Goal: Task Accomplishment & Management: Complete application form

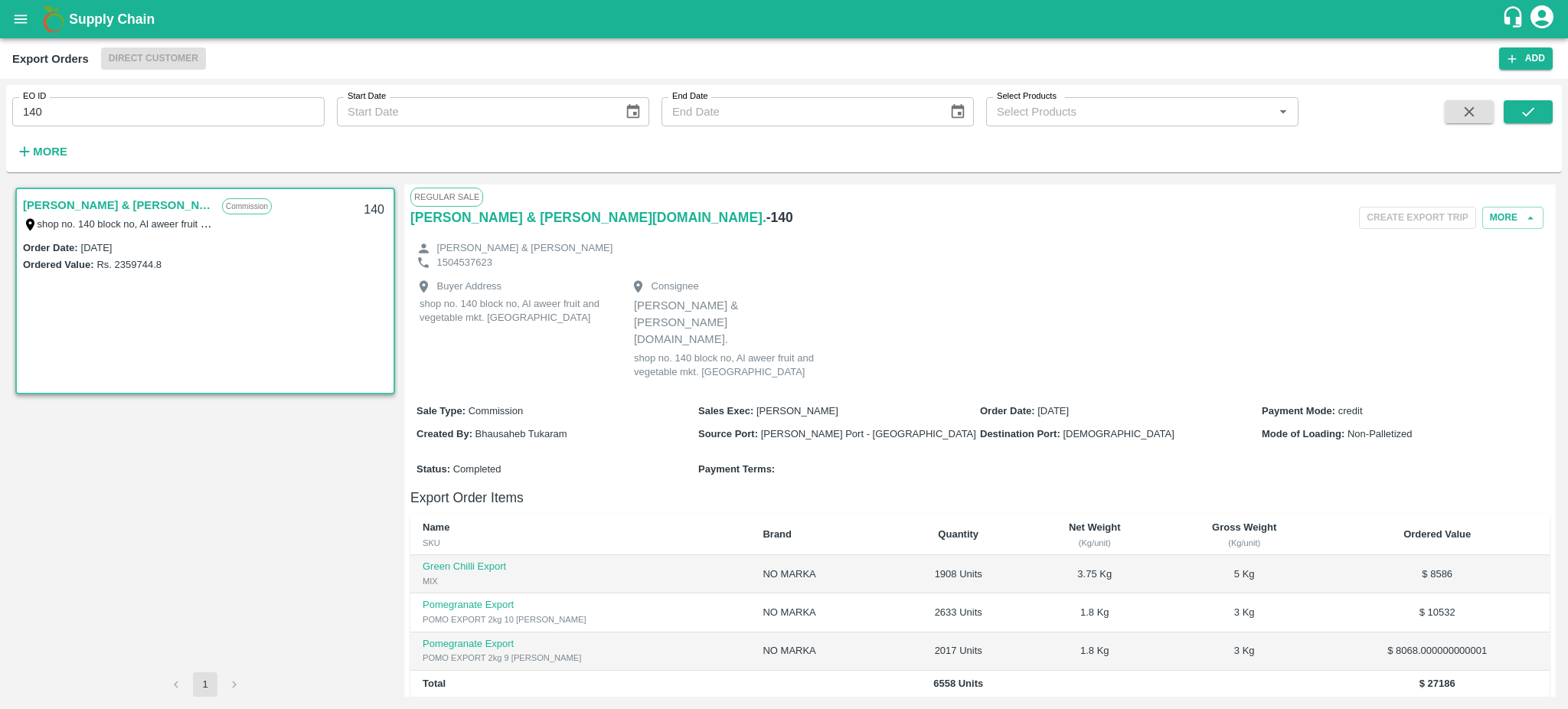
scroll to position [247, 0]
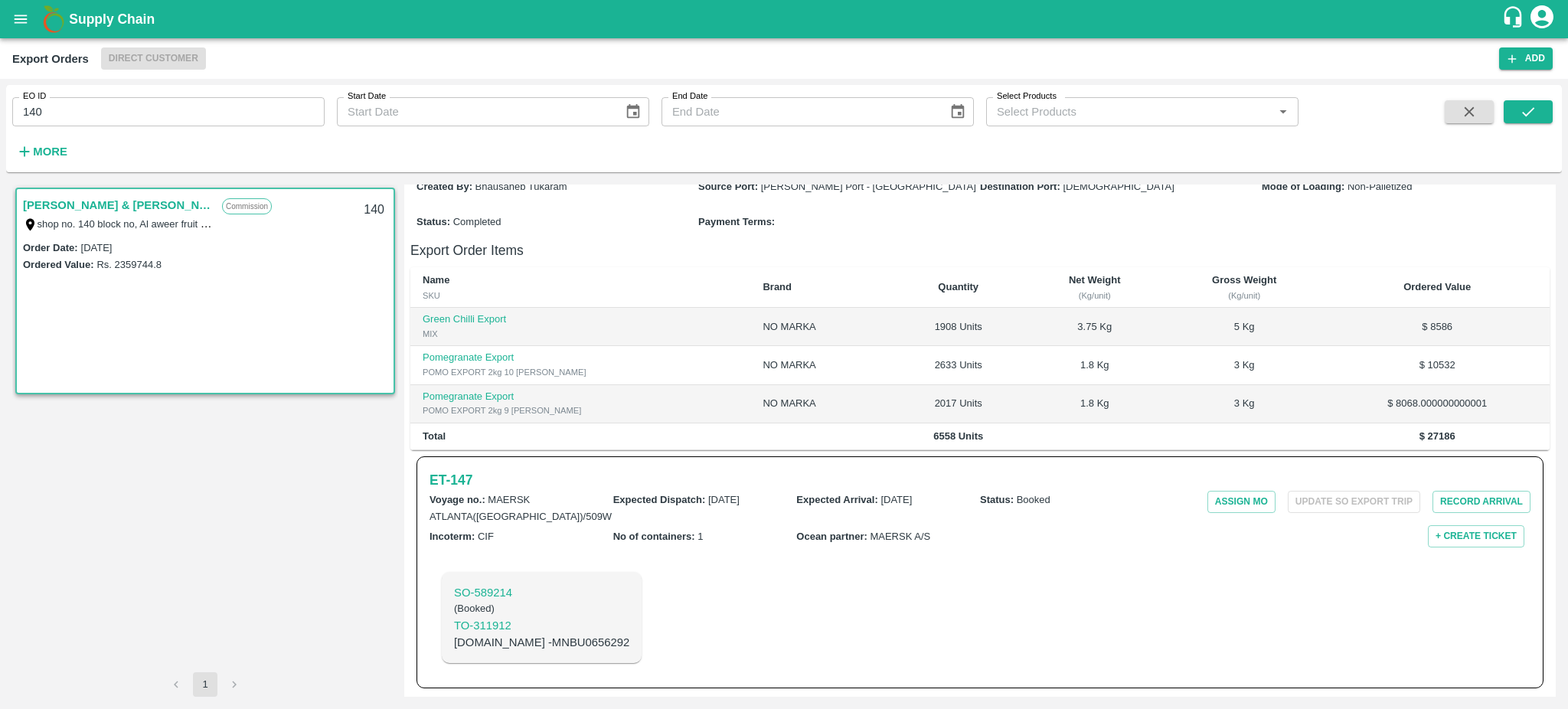
click at [56, 117] on input "140" at bounding box center [168, 112] width 312 height 29
type input "140"
type input "133"
click at [1514, 105] on button "submit" at bounding box center [1528, 112] width 49 height 23
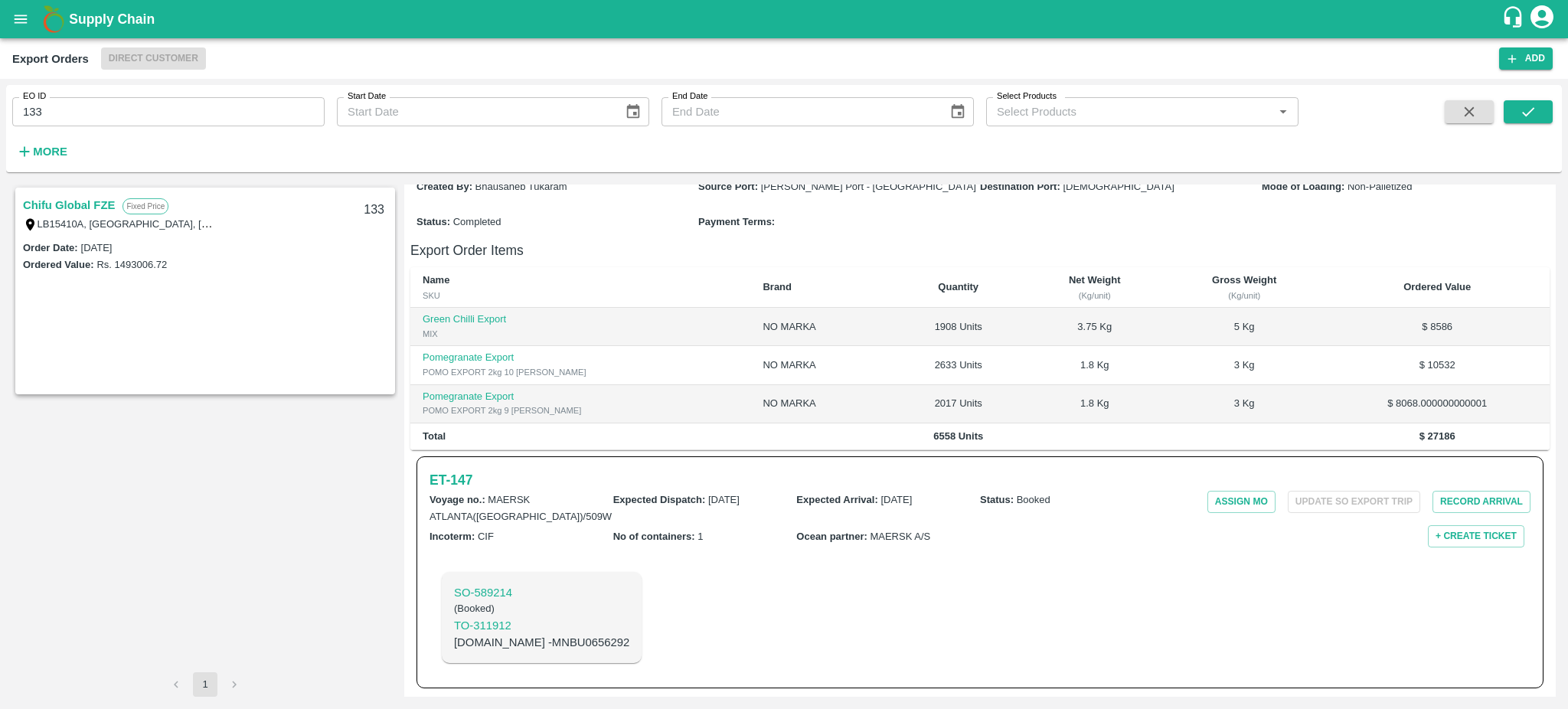
click at [87, 203] on link "Chifu Global FZE" at bounding box center [69, 205] width 92 height 20
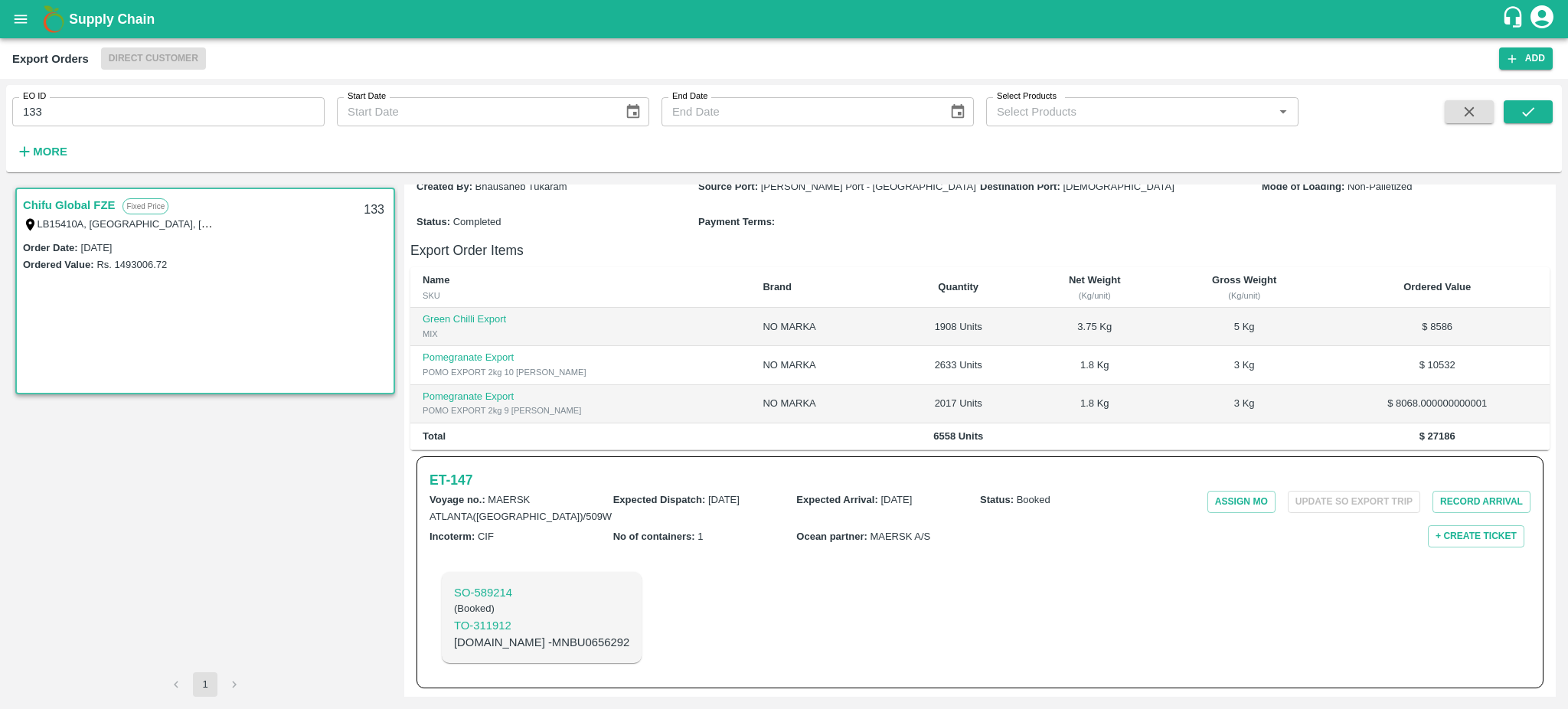
click at [94, 200] on link "Chifu Global FZE" at bounding box center [69, 205] width 92 height 20
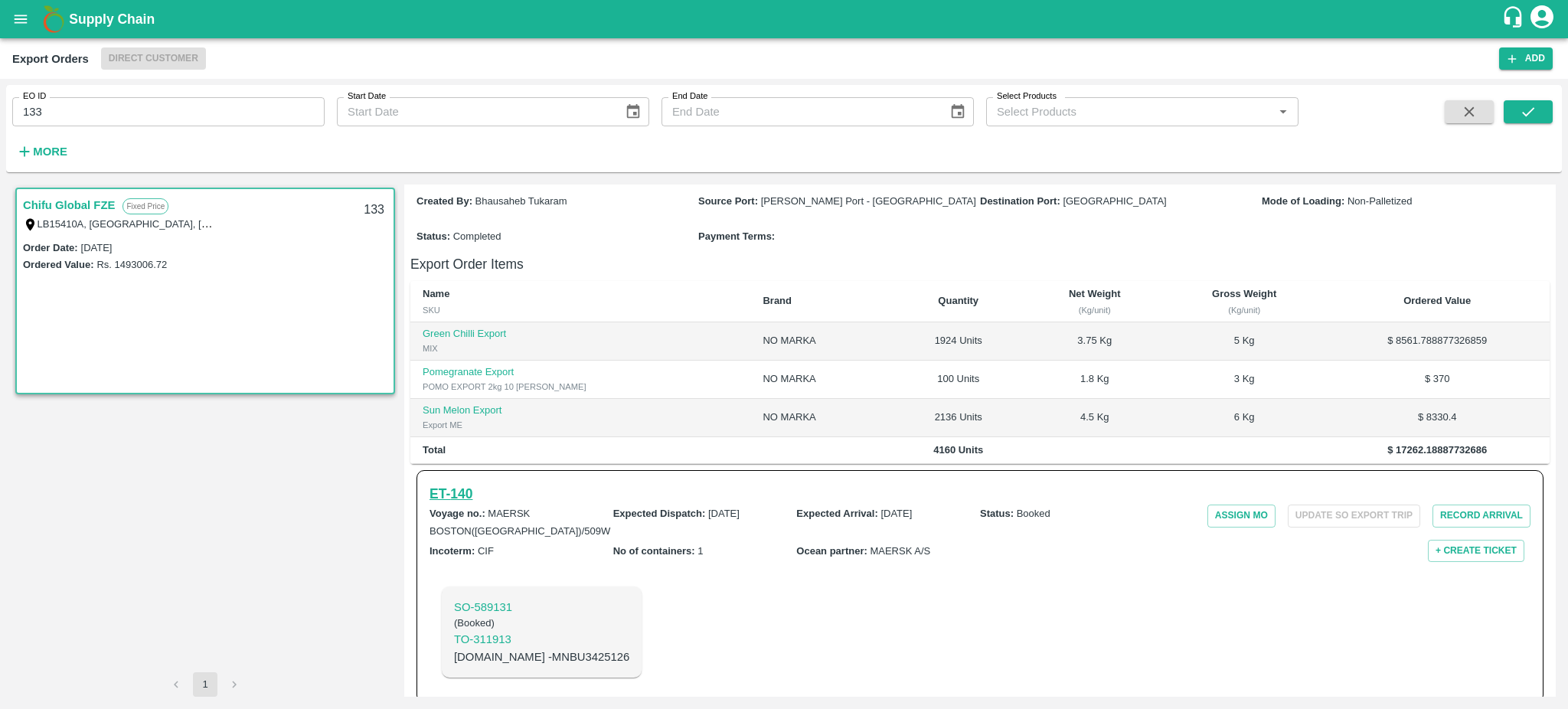
click at [458, 483] on h6 "ET- 140" at bounding box center [451, 494] width 43 height 22
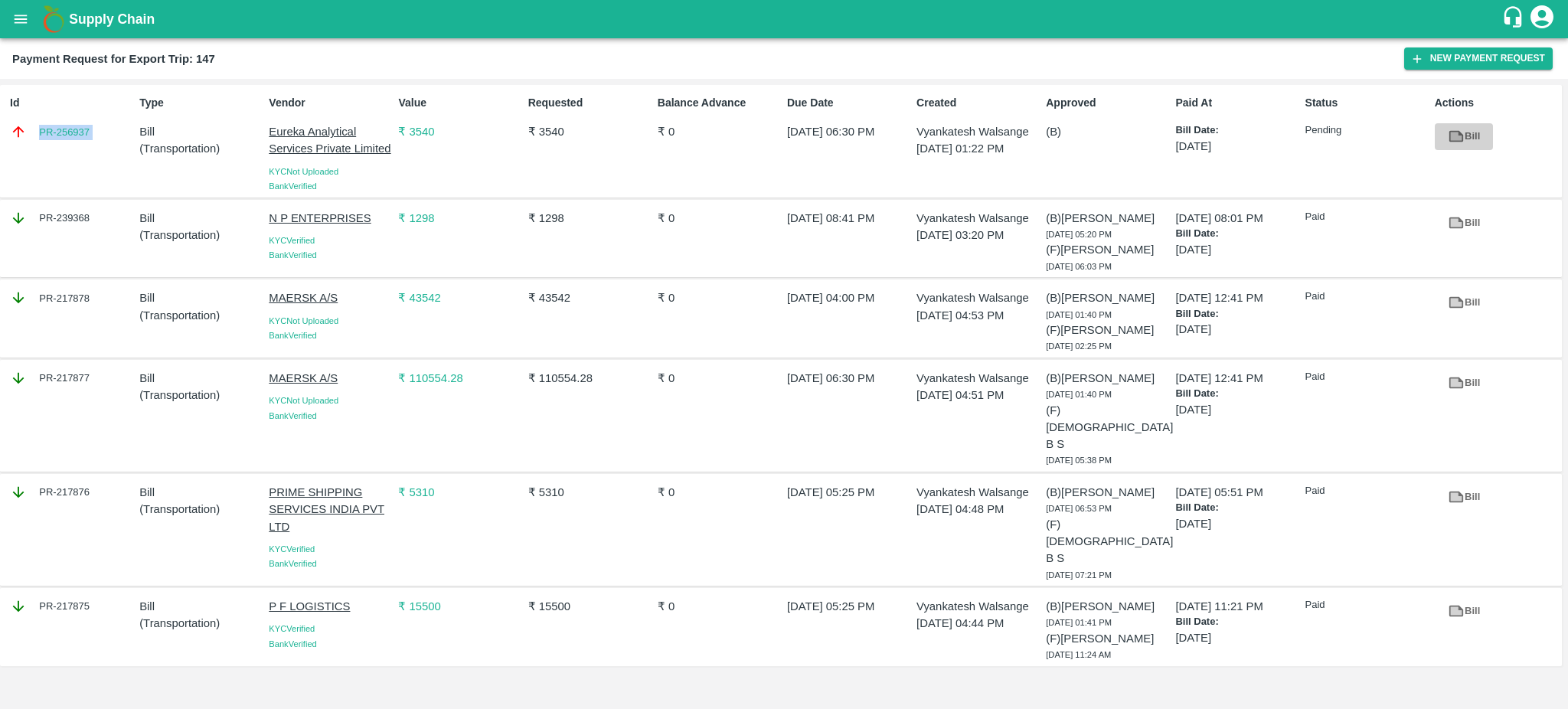
click at [1458, 135] on icon at bounding box center [1456, 136] width 12 height 8
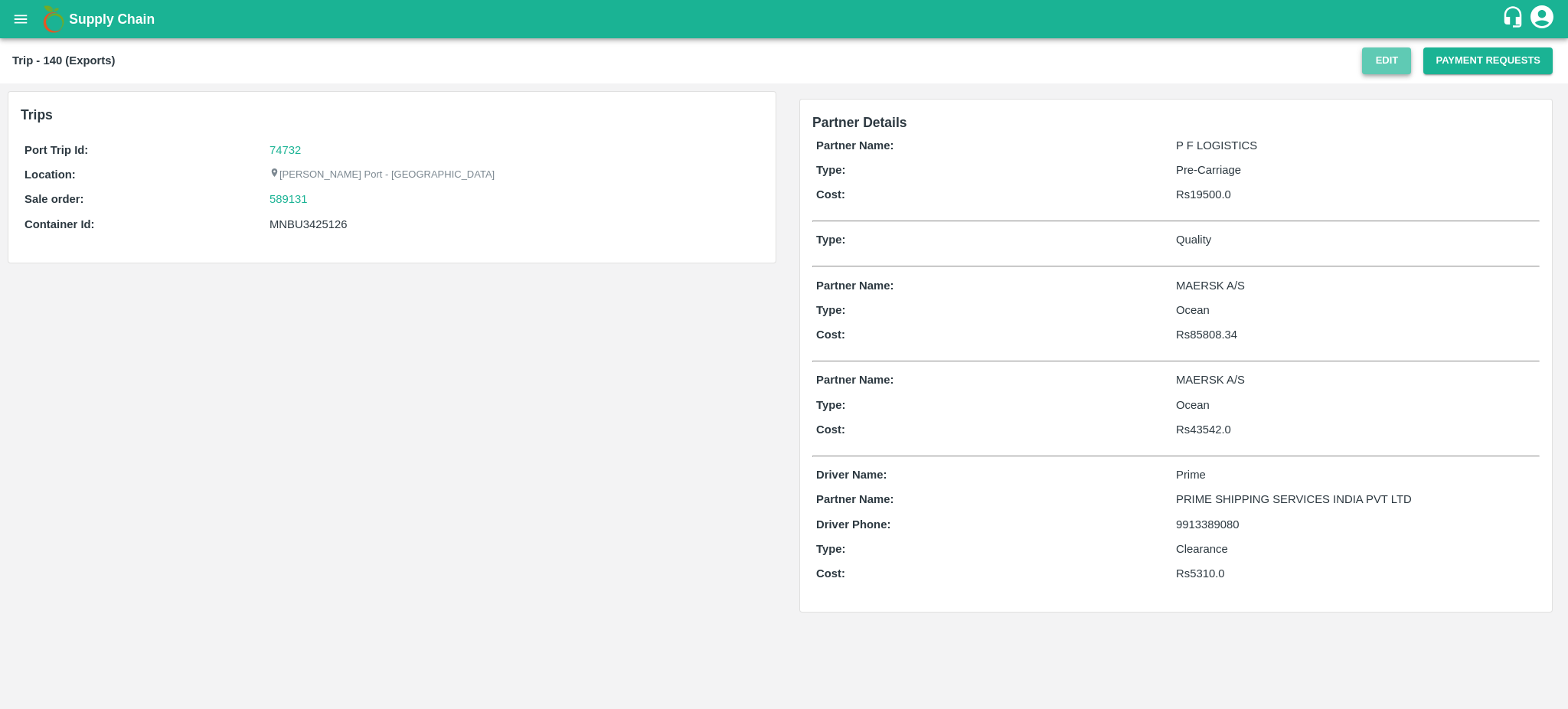
click at [1386, 61] on button "Edit" at bounding box center [1386, 60] width 49 height 27
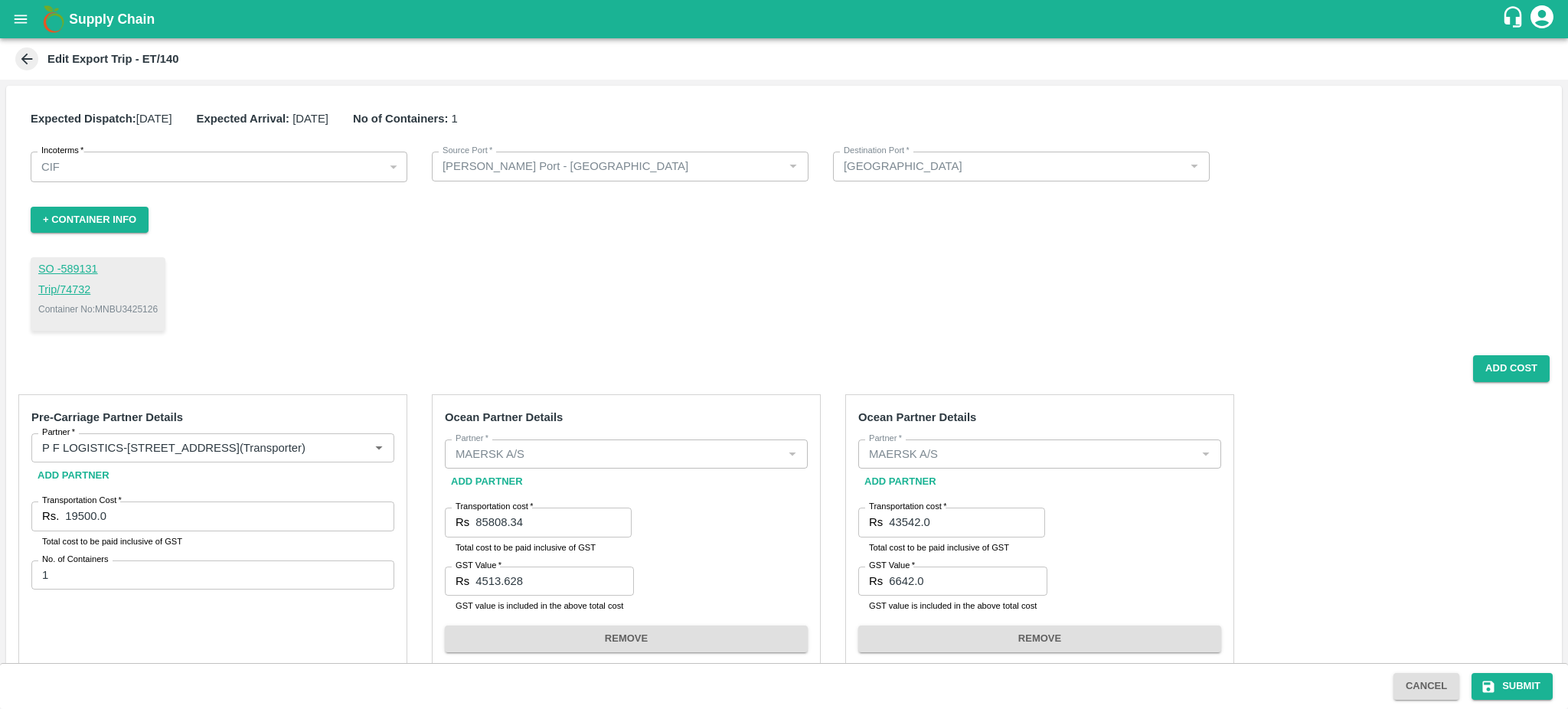
scroll to position [506, 0]
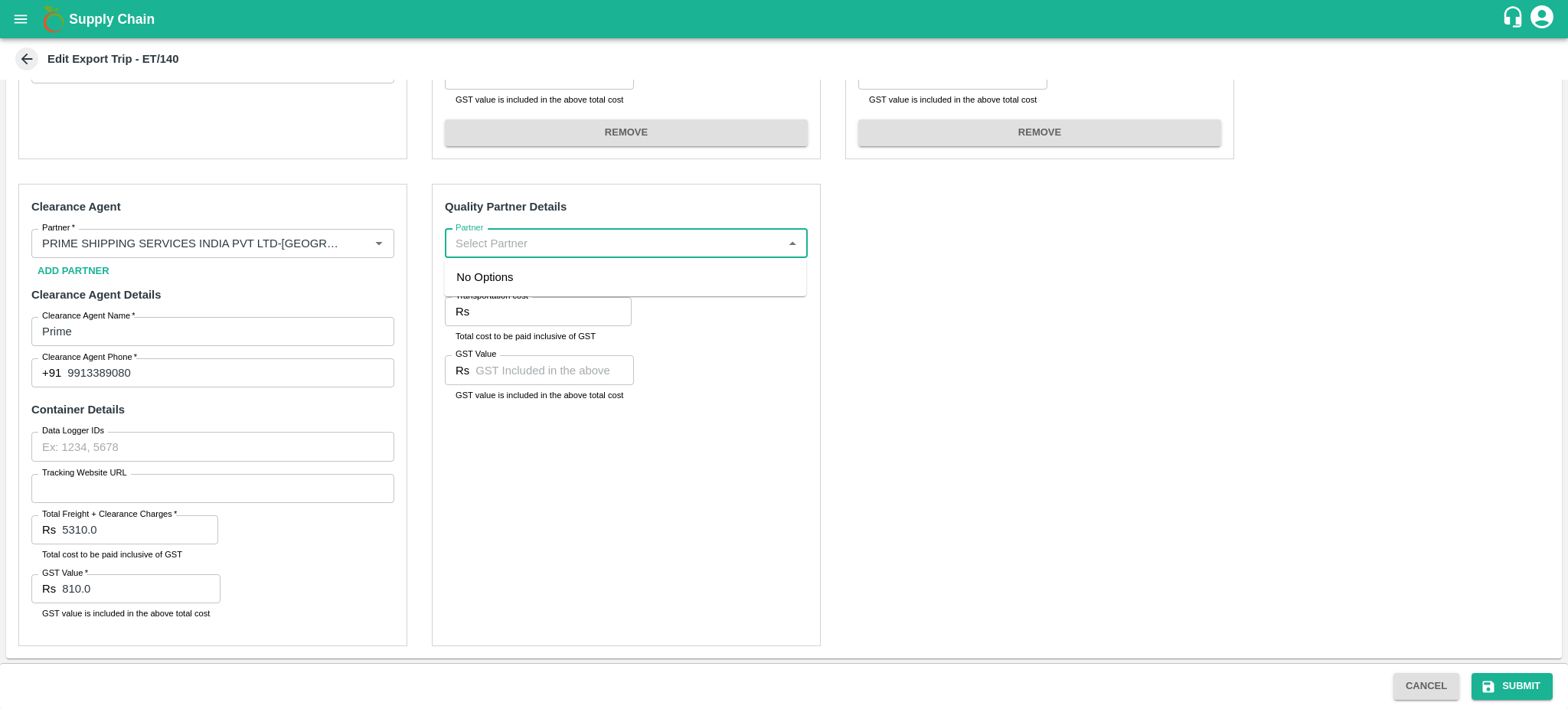
click at [515, 240] on input "Partner" at bounding box center [614, 243] width 328 height 20
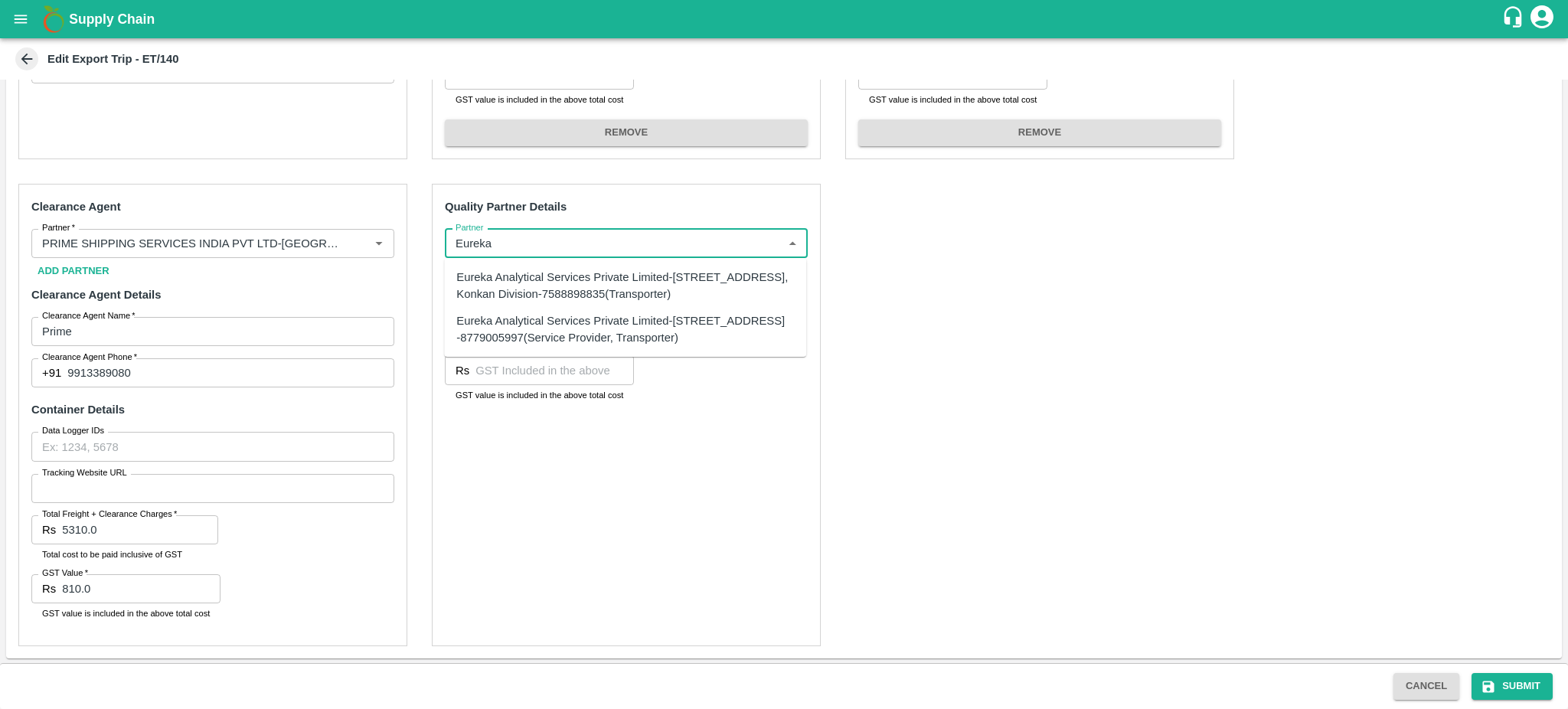
click at [508, 285] on div "Eureka Analytical Services Private Limited-Plot No. C-401, TTC Industrial Area,…" at bounding box center [625, 286] width 338 height 35
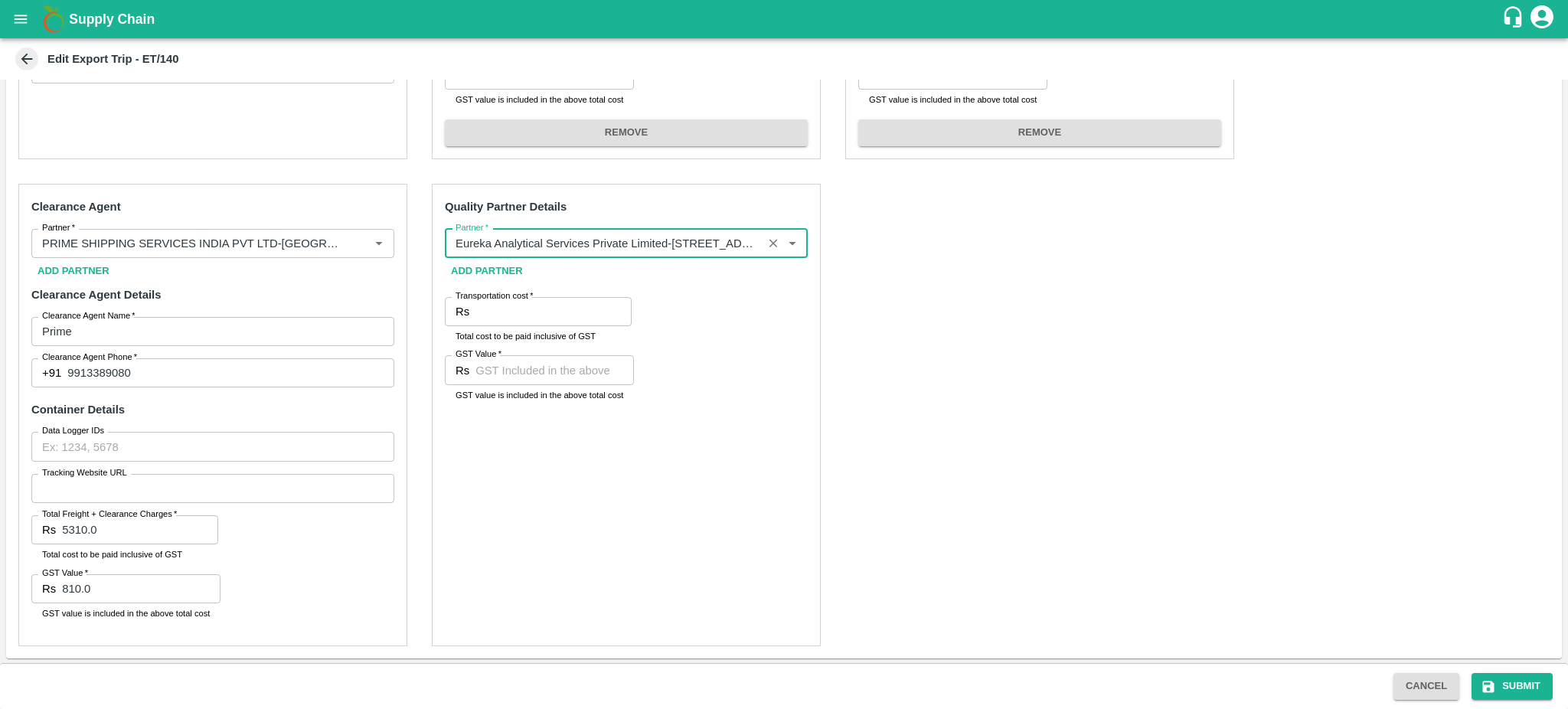
type input "Eureka Analytical Services Private Limited-Plot No. C-401, TTC Industrial Area,…"
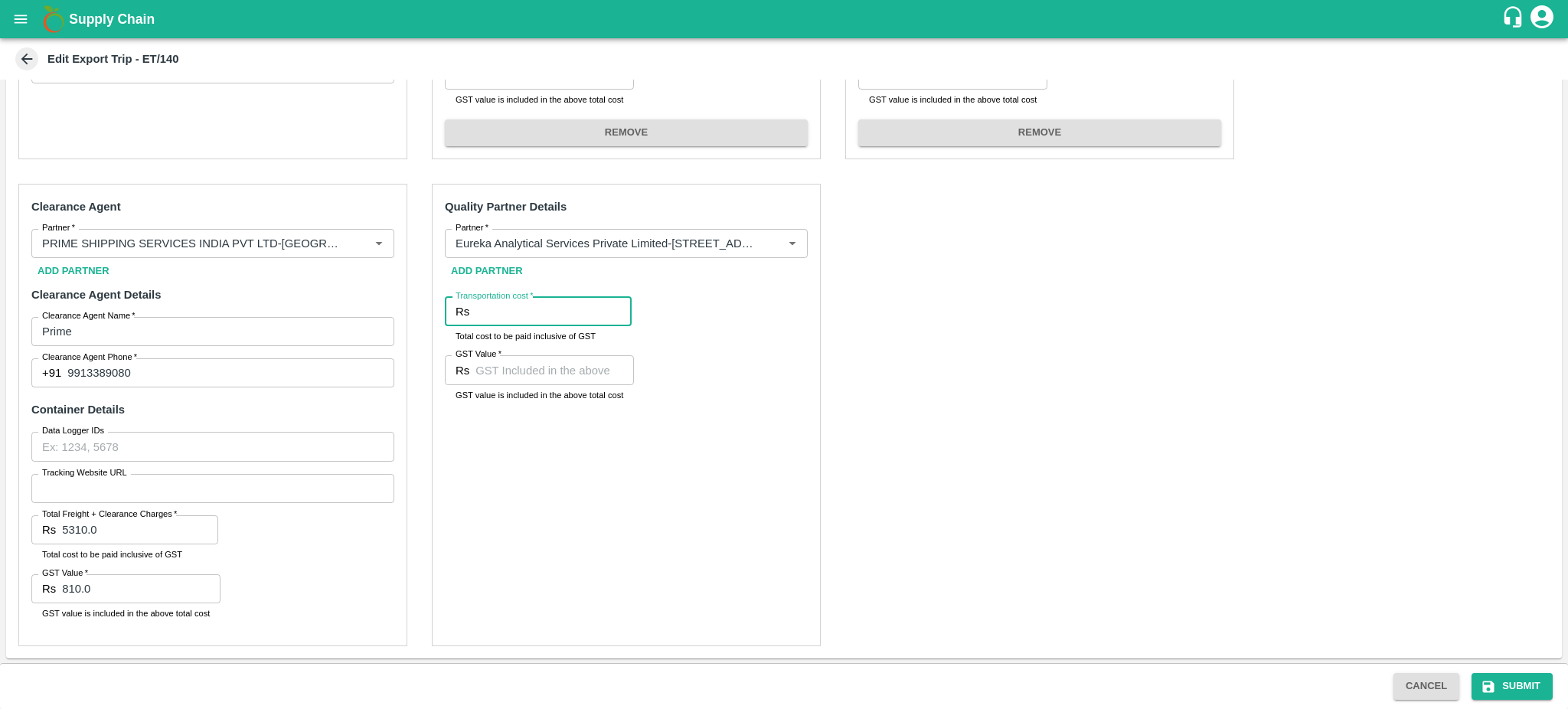
click at [481, 319] on input "Transportation cost   *" at bounding box center [553, 311] width 156 height 29
paste input "630"
click at [481, 319] on input "630" at bounding box center [553, 311] width 156 height 29
type input "30"
click at [505, 305] on input "30" at bounding box center [553, 311] width 156 height 29
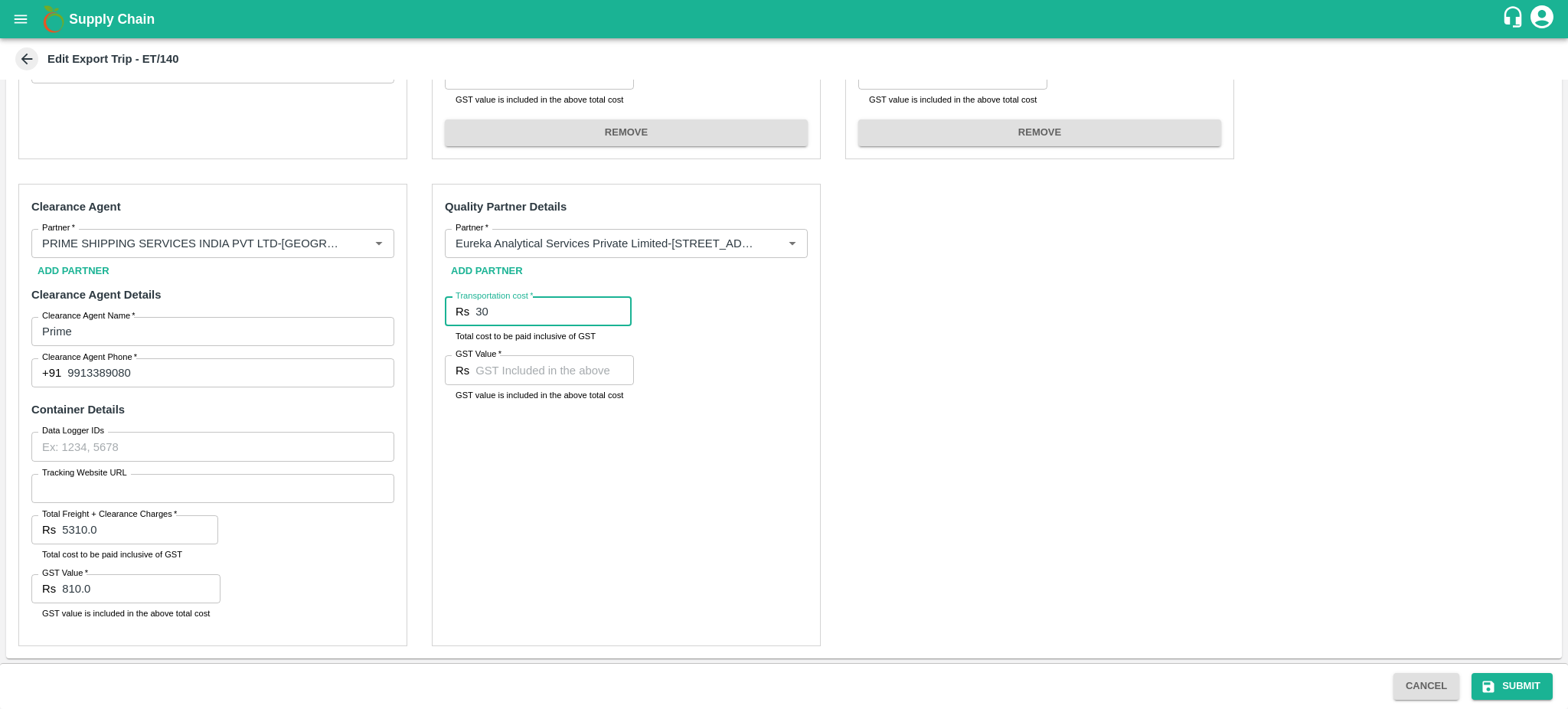
click at [505, 305] on input "30" at bounding box center [553, 311] width 156 height 29
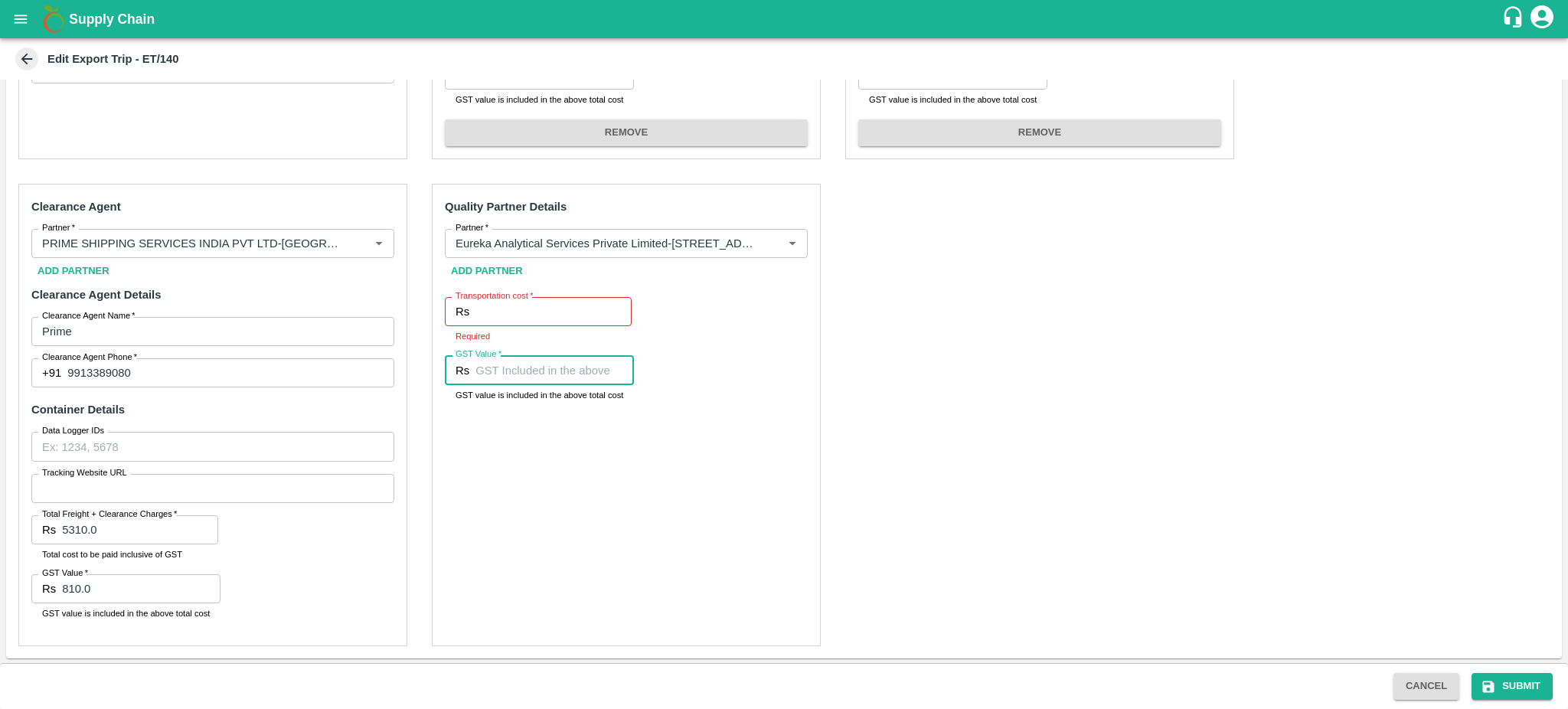
click at [488, 368] on input "GST Value   *" at bounding box center [554, 370] width 158 height 29
paste input "630"
type input "630"
click at [485, 310] on input "Transportation cost   *" at bounding box center [553, 311] width 156 height 29
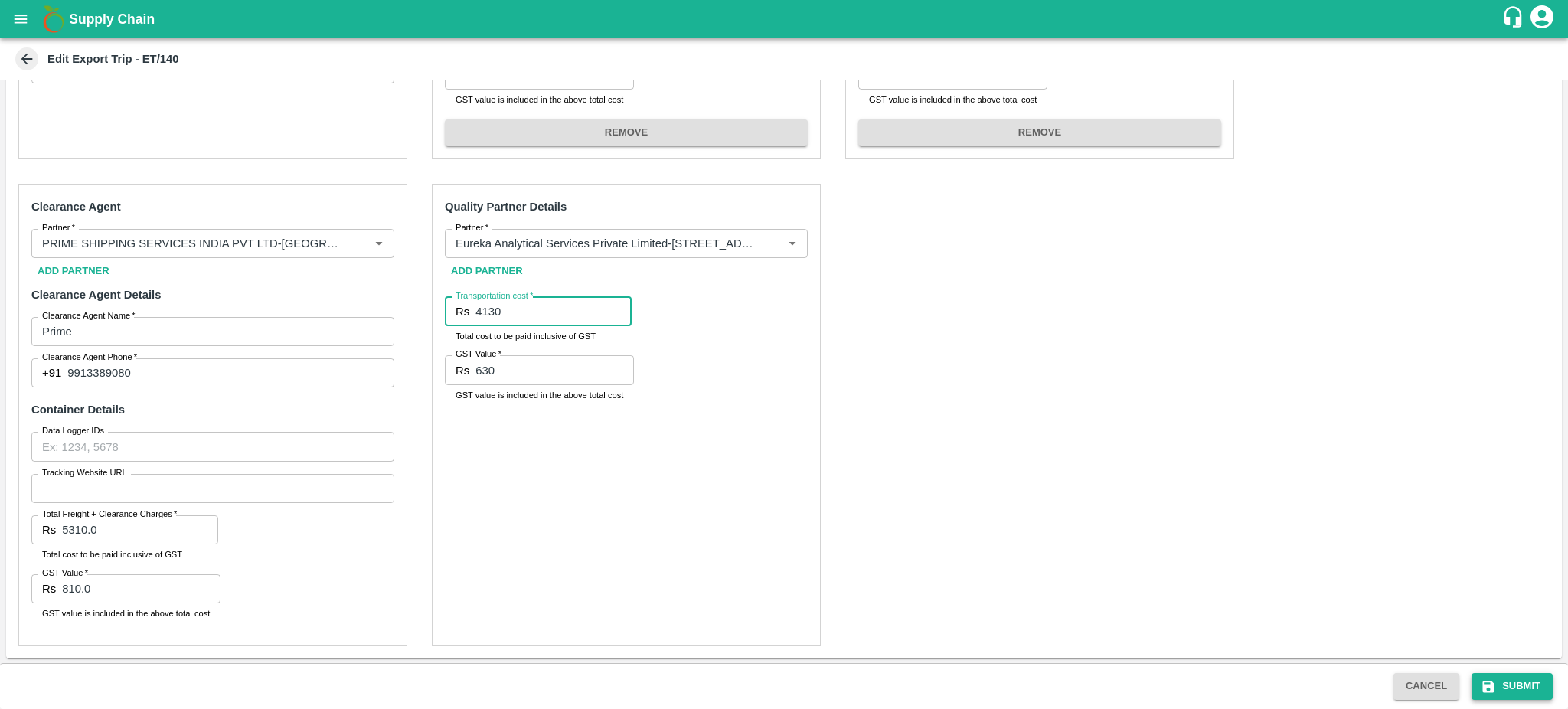
type input "4130"
click at [1501, 687] on button "Submit" at bounding box center [1512, 686] width 81 height 27
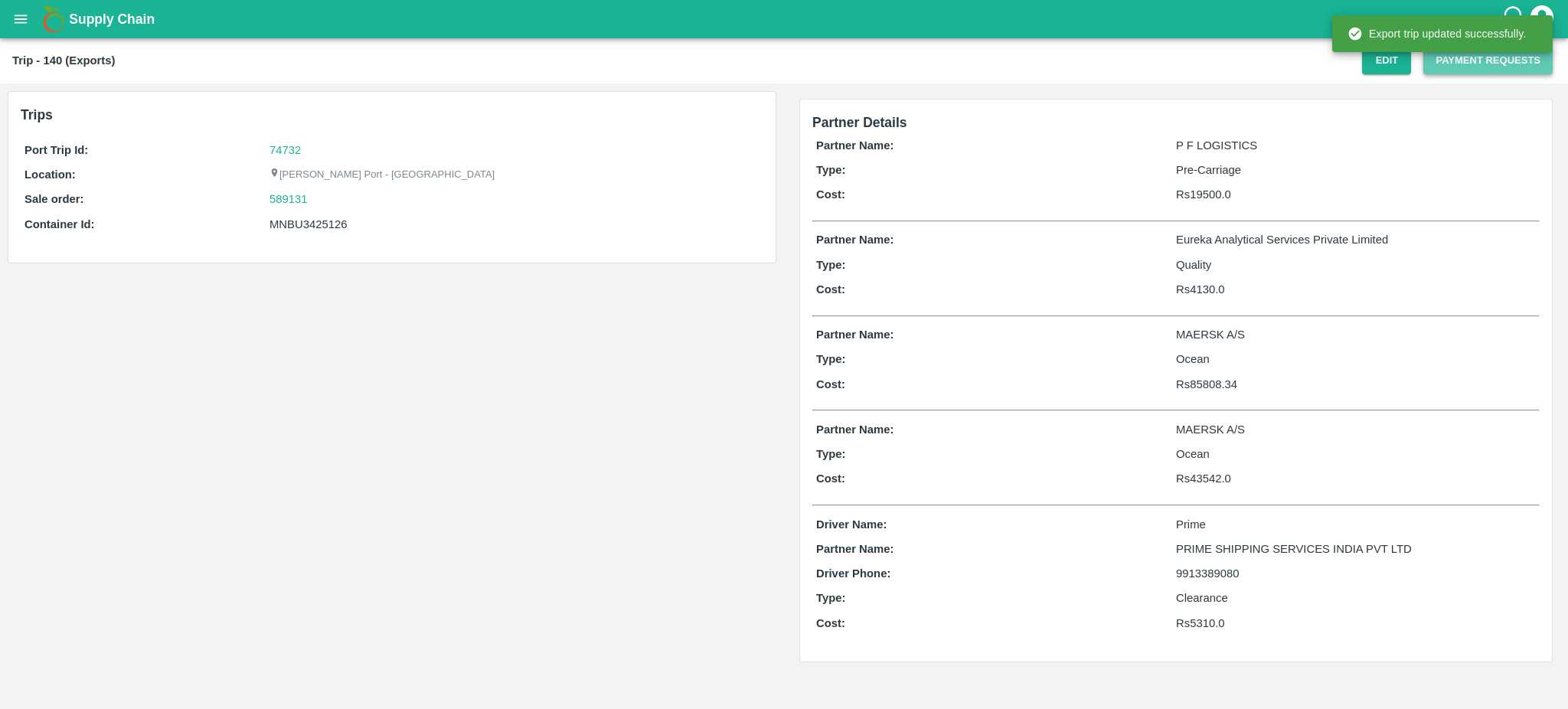
click at [1464, 59] on button "Payment Requests" at bounding box center [1488, 60] width 129 height 27
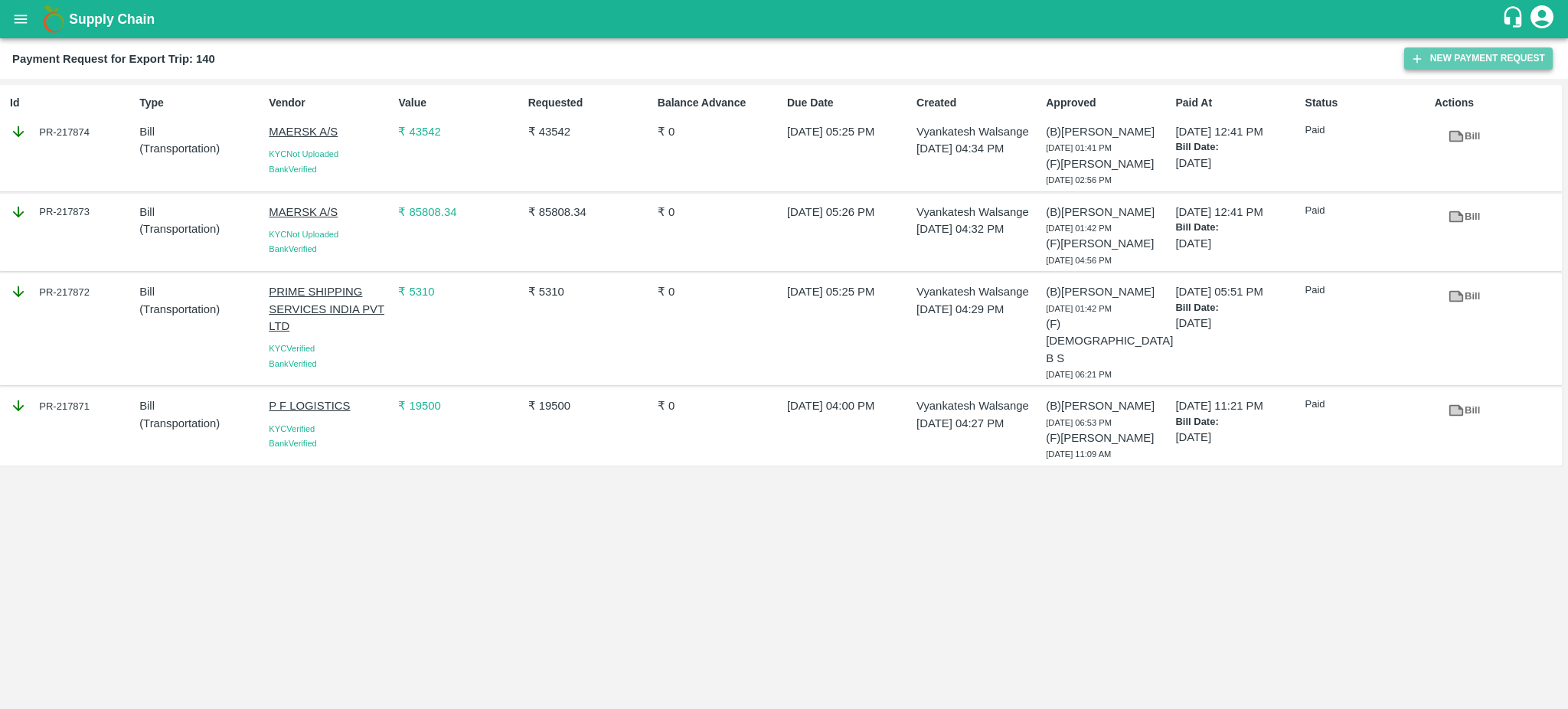
click at [1511, 56] on button "New Payment Request" at bounding box center [1478, 58] width 148 height 22
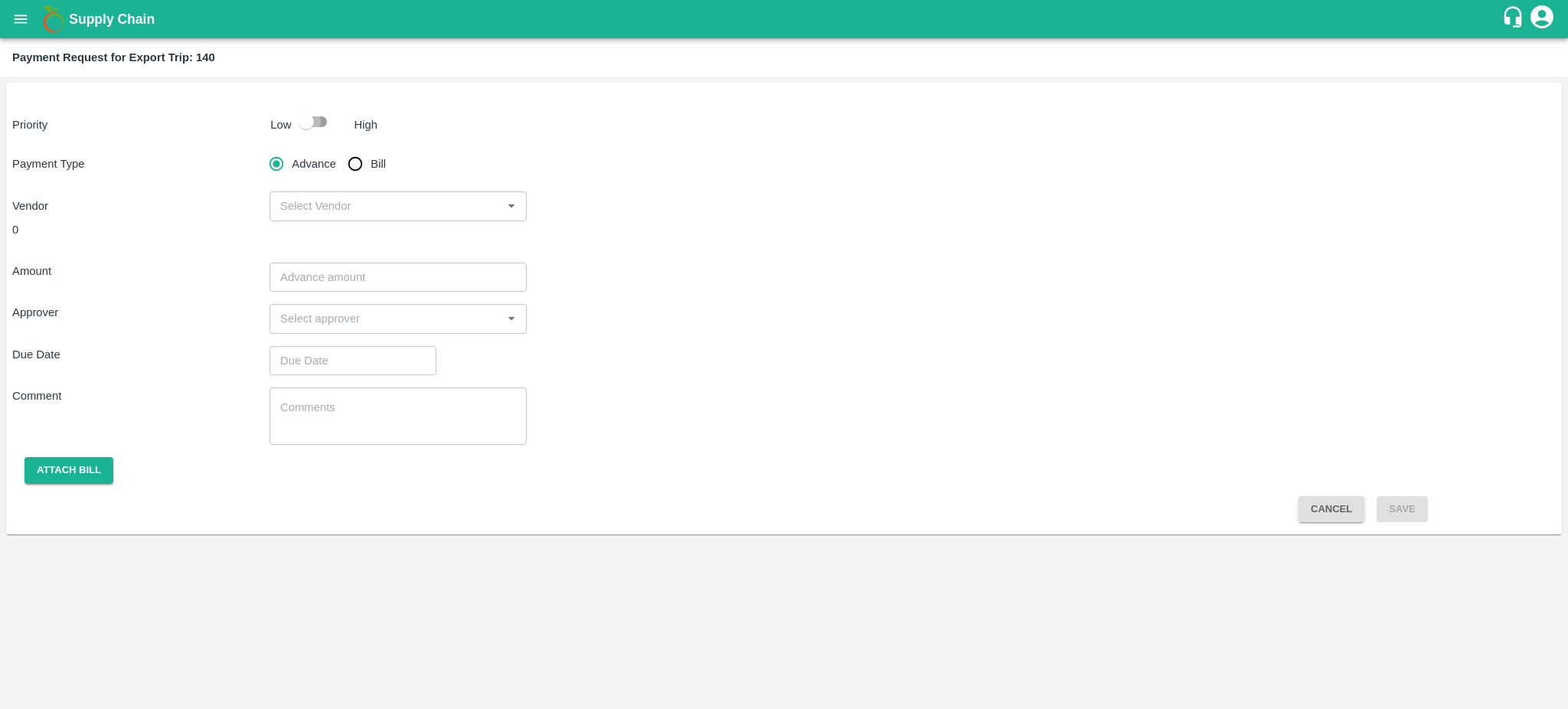
click at [321, 124] on input "checkbox" at bounding box center [306, 122] width 87 height 29
checkbox input "true"
click at [361, 161] on input "Bill" at bounding box center [355, 164] width 31 height 31
radio input "true"
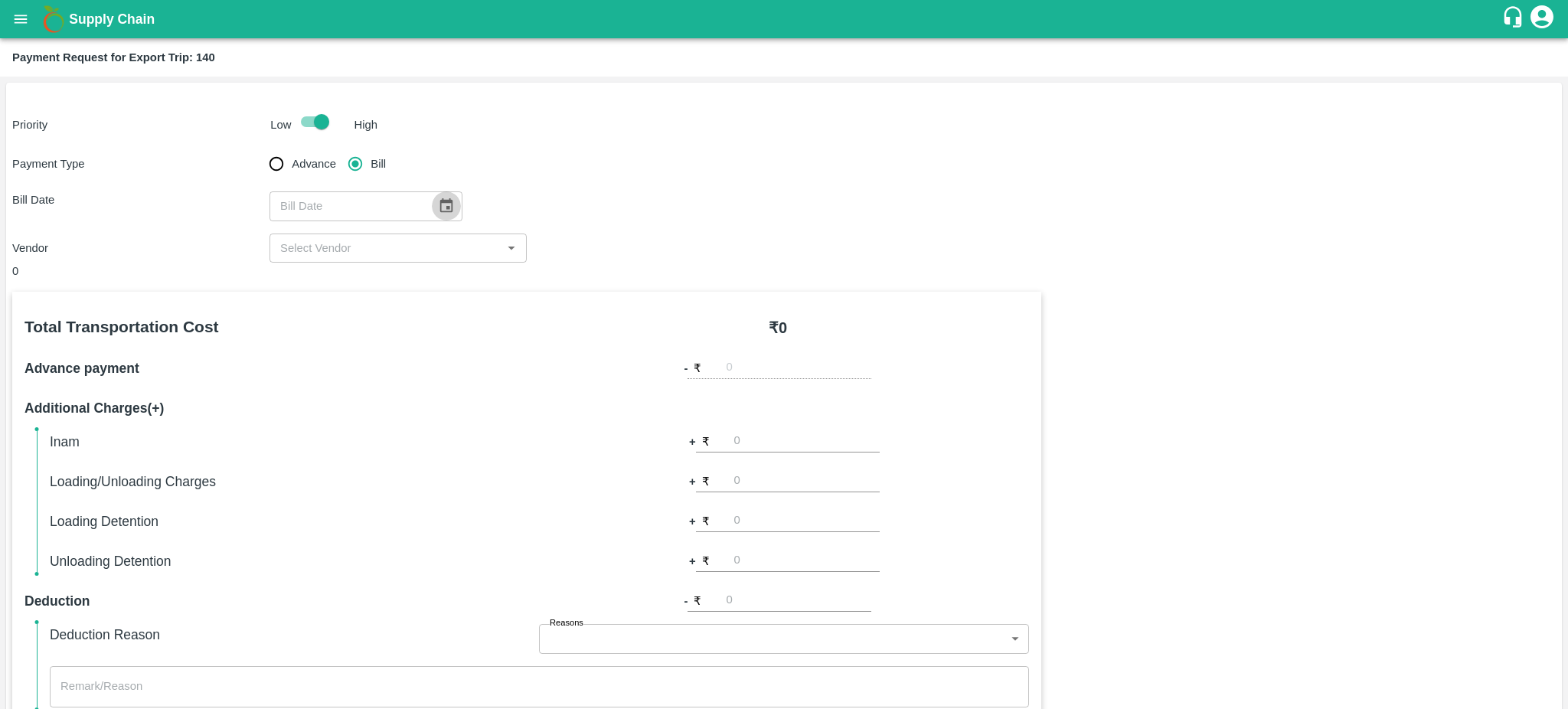
click at [447, 209] on icon "Choose date" at bounding box center [447, 206] width 17 height 17
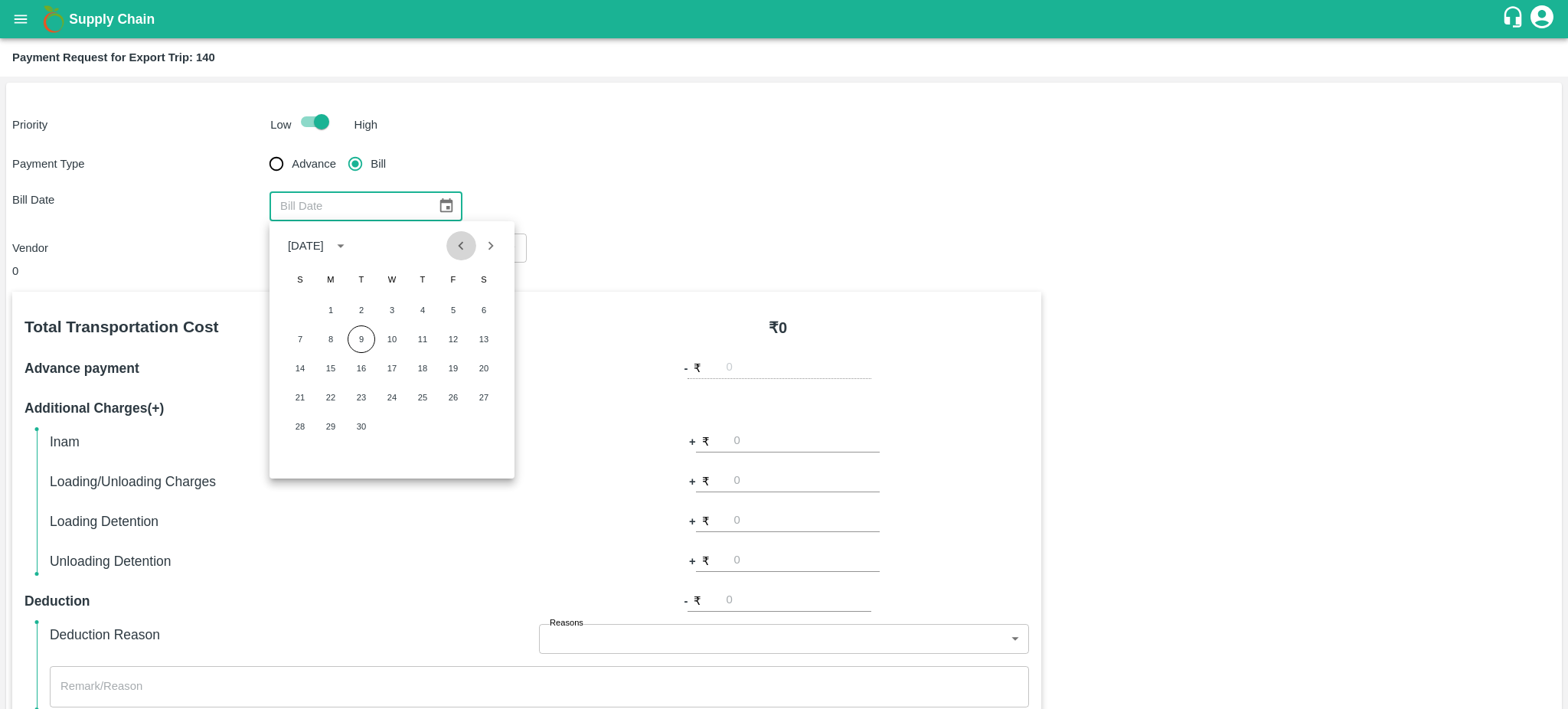
click at [463, 251] on icon "Previous month" at bounding box center [461, 246] width 17 height 17
click at [299, 404] on button "17" at bounding box center [301, 397] width 28 height 28
type input "17/08/2025"
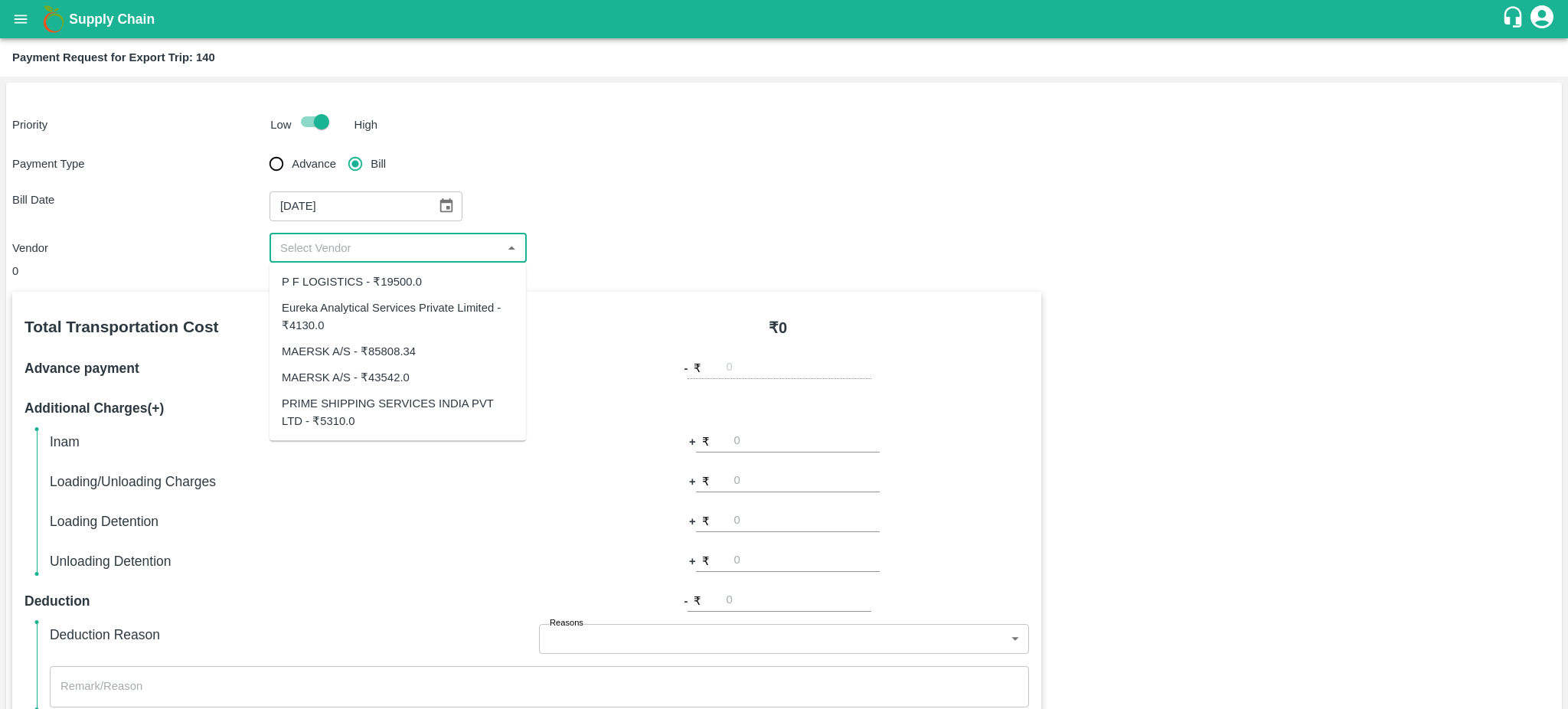
click at [481, 243] on input "input" at bounding box center [386, 248] width 223 height 20
click at [308, 310] on div "Eureka Analytical Services Private Limited - ₹4130.0" at bounding box center [398, 317] width 232 height 35
type input "Eureka Analytical Services Private Limited - ₹4130.0"
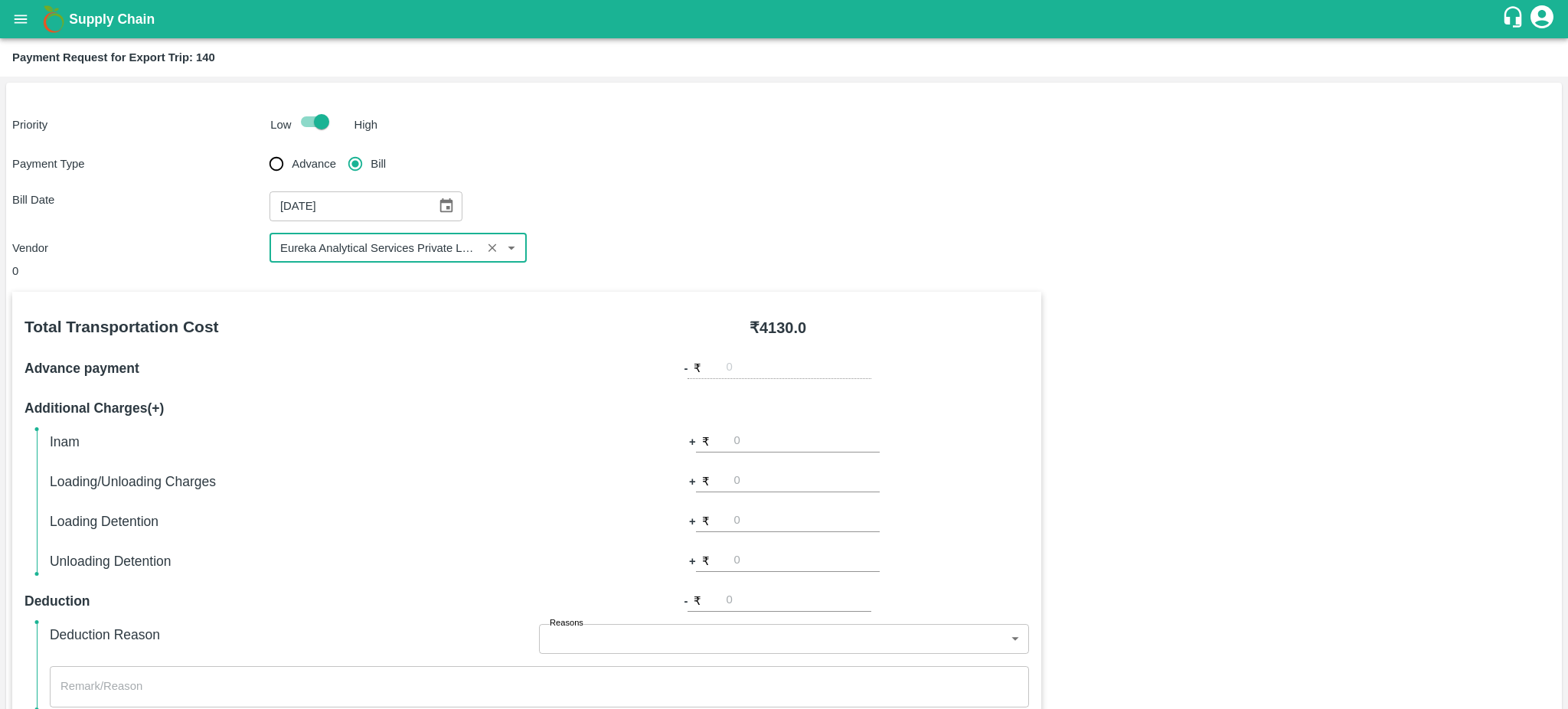
scroll to position [341, 0]
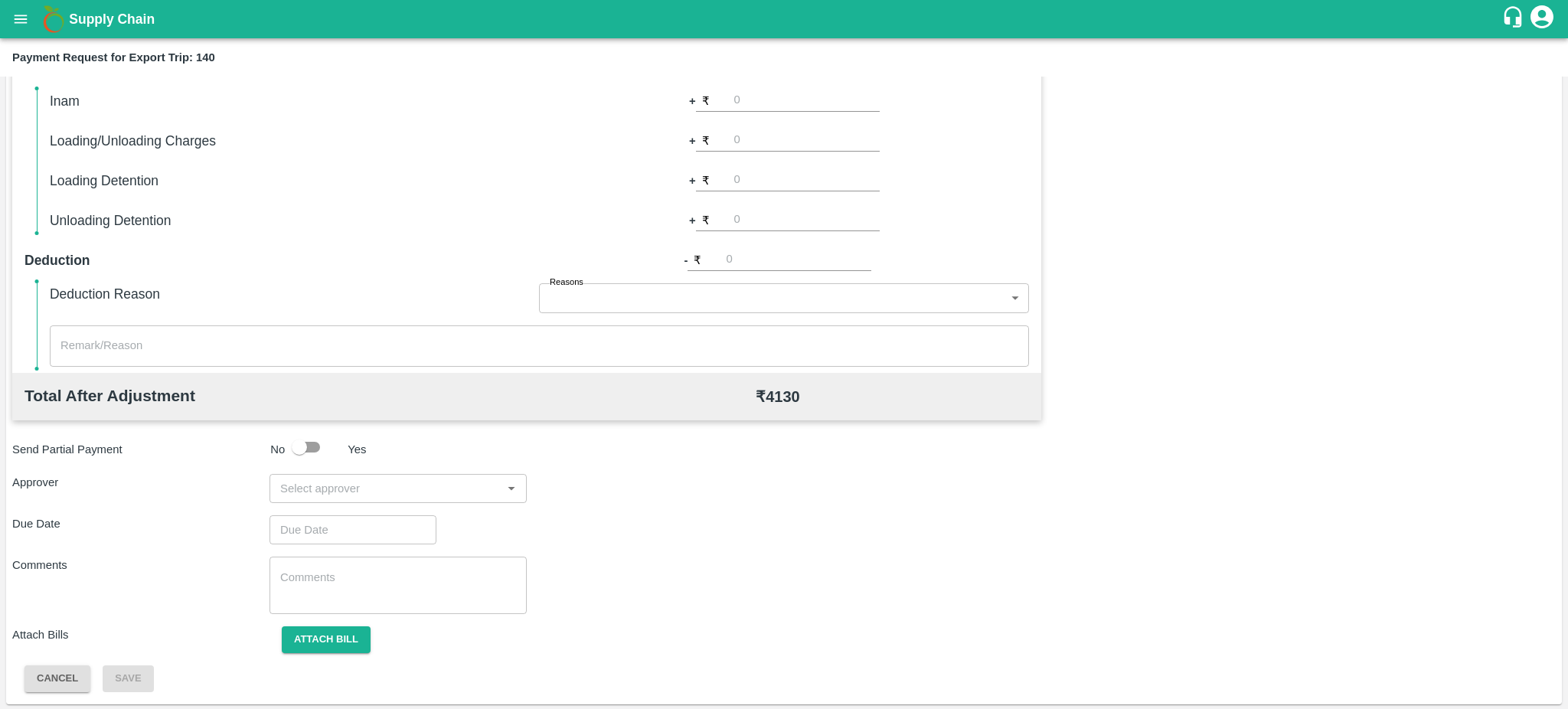
click at [443, 489] on input "input" at bounding box center [386, 488] width 223 height 20
type input "Prasad"
click at [384, 523] on div "Prasad Waghade" at bounding box center [365, 528] width 94 height 17
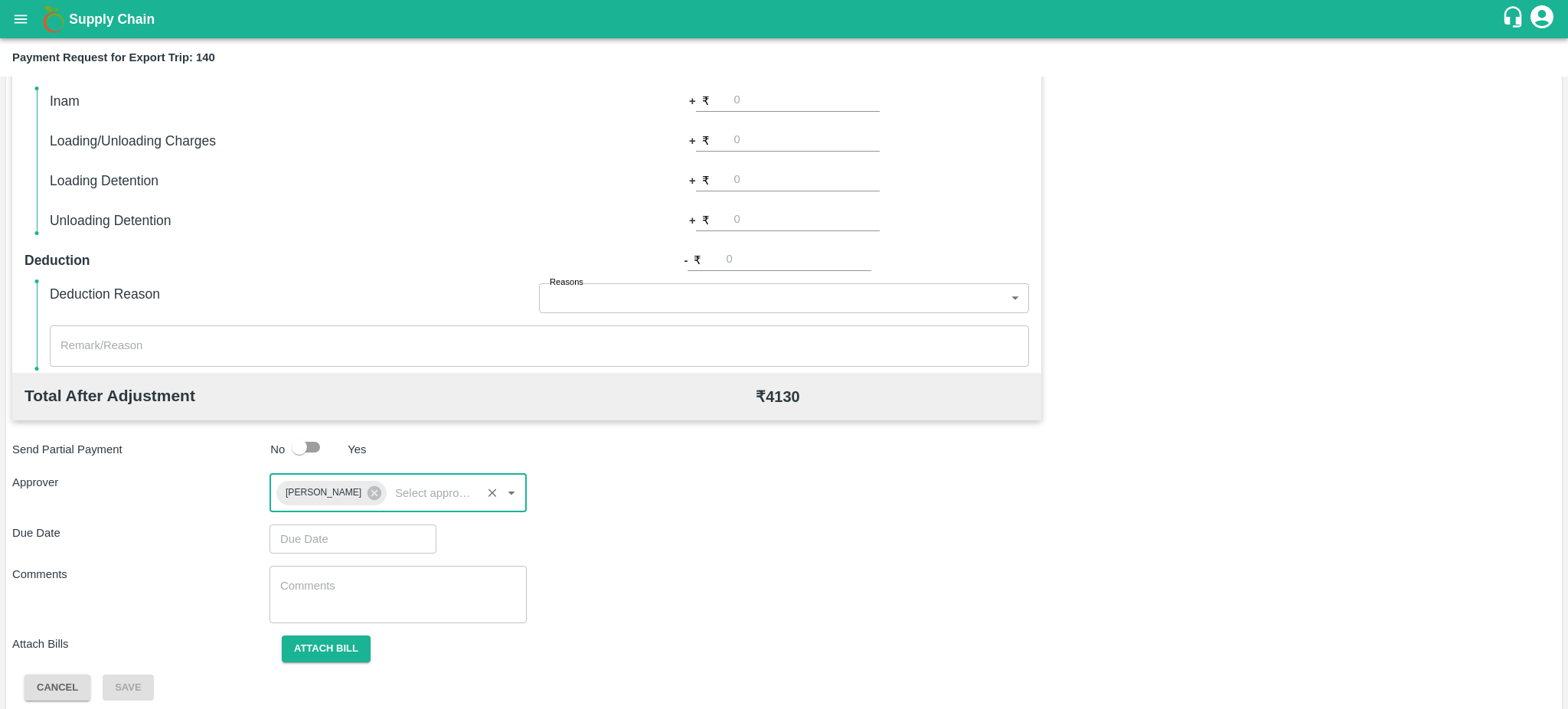
type input "DD/MM/YYYY hh:mm aa"
click at [319, 543] on input "DD/MM/YYYY hh:mm aa" at bounding box center [348, 539] width 156 height 29
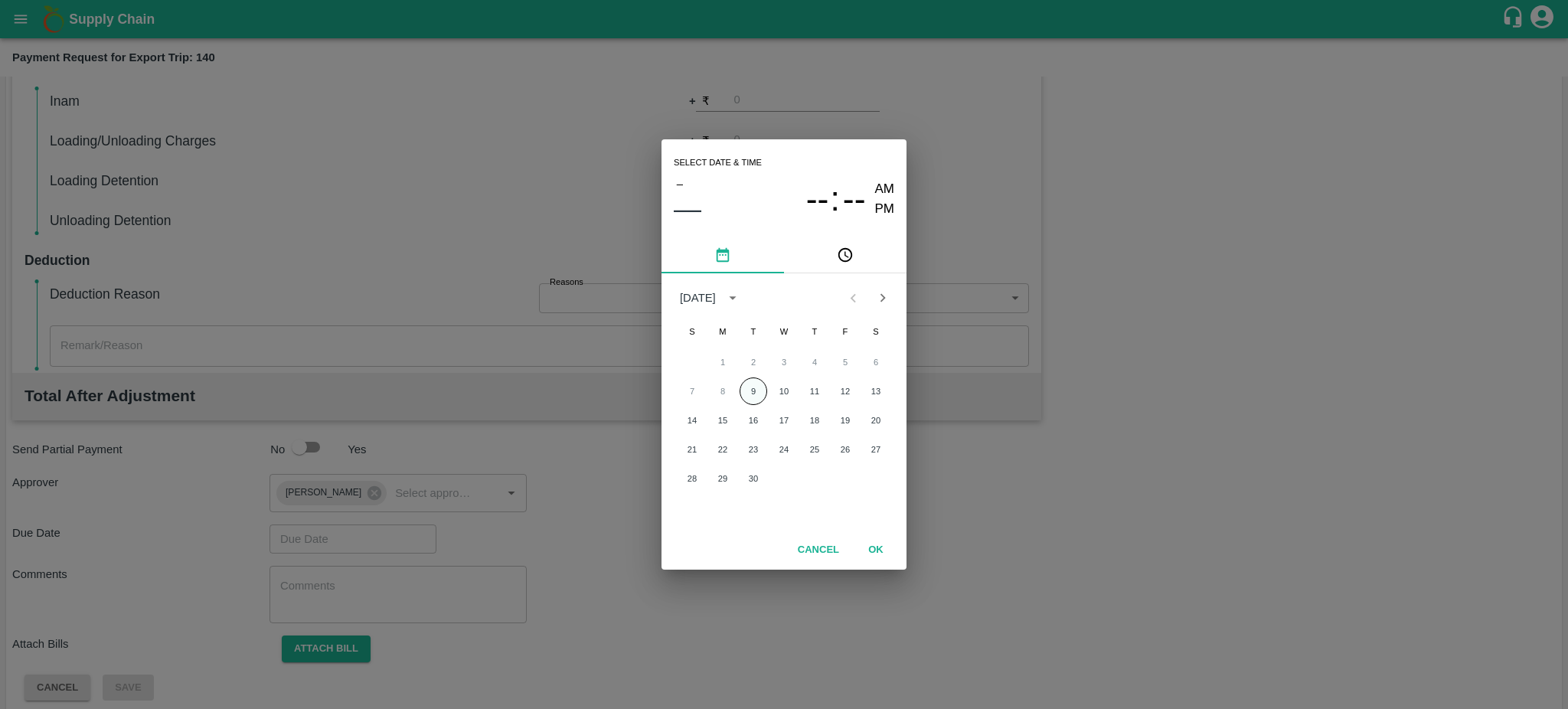
click at [760, 398] on button "9" at bounding box center [753, 392] width 28 height 28
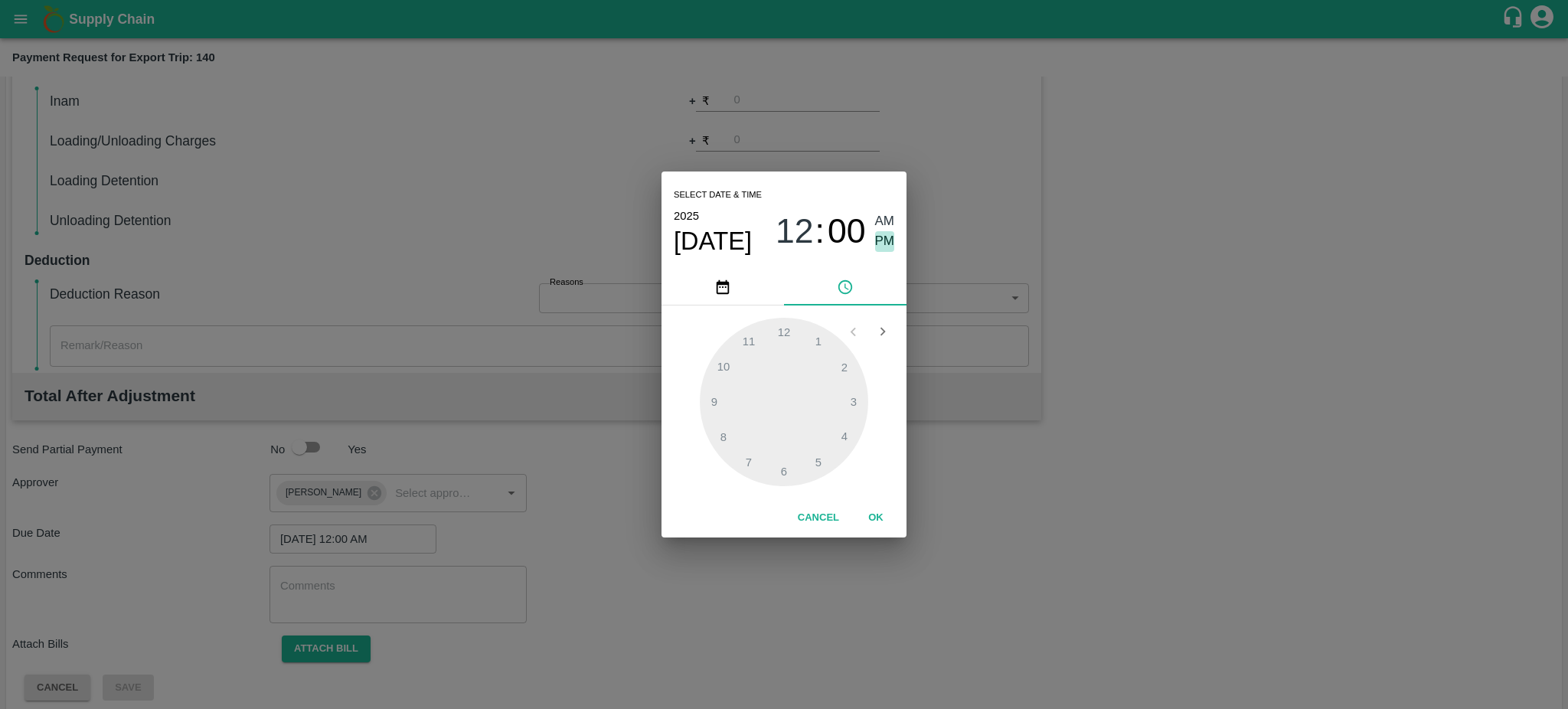
click at [883, 243] on span "PM" at bounding box center [886, 241] width 20 height 21
click at [723, 435] on div at bounding box center [784, 402] width 168 height 168
type input "09/09/2025 08:40 PM"
click at [723, 435] on div at bounding box center [784, 402] width 168 height 168
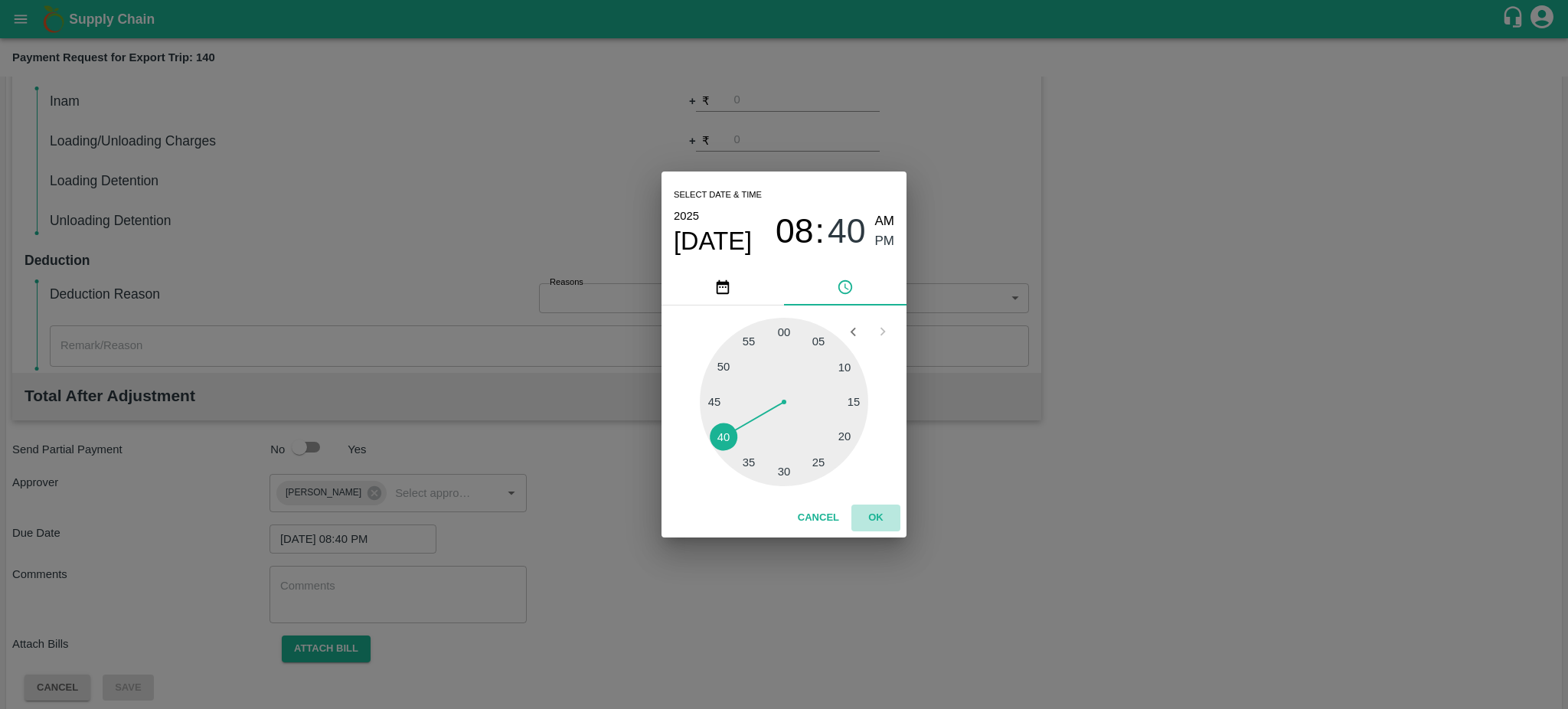
click at [880, 520] on button "OK" at bounding box center [876, 517] width 49 height 27
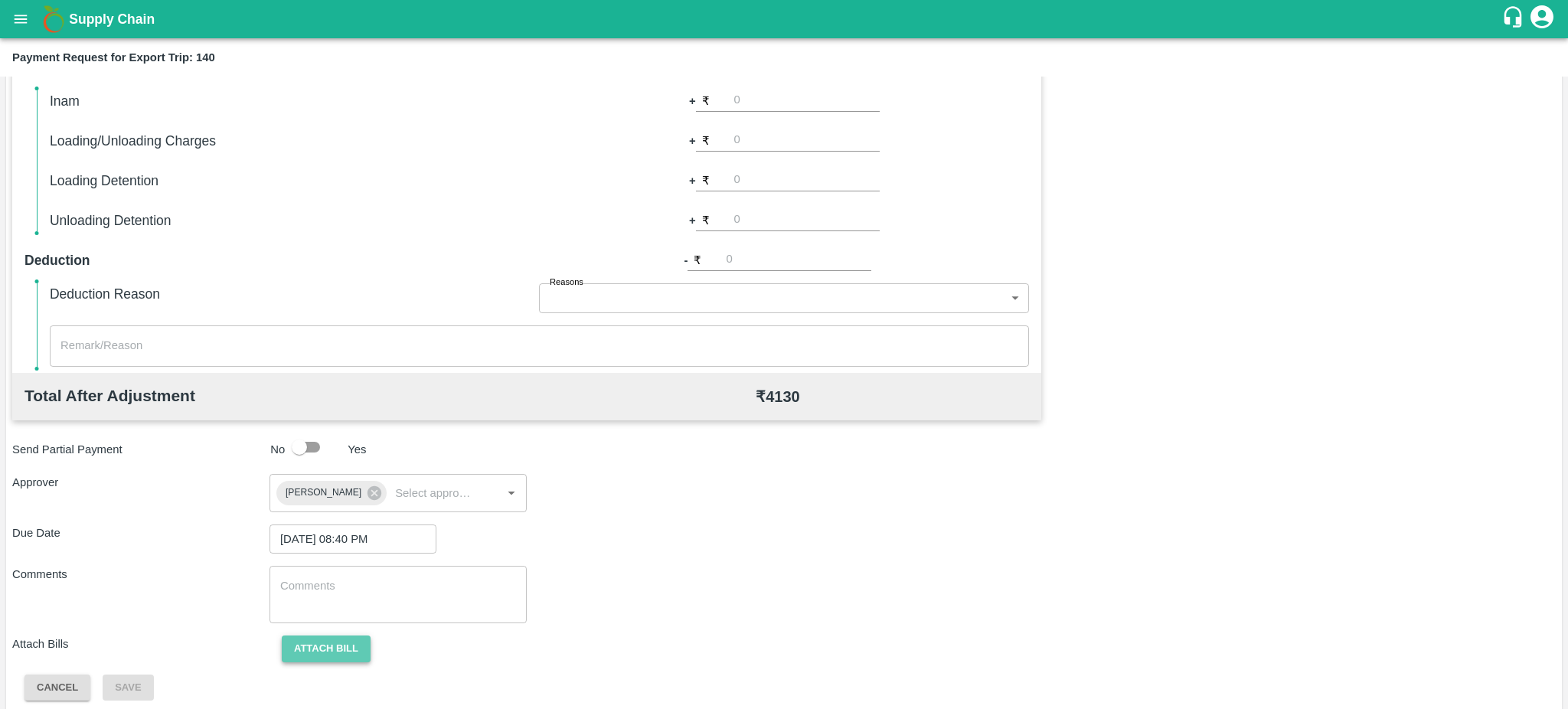
click at [319, 641] on button "Attach bill" at bounding box center [326, 648] width 89 height 27
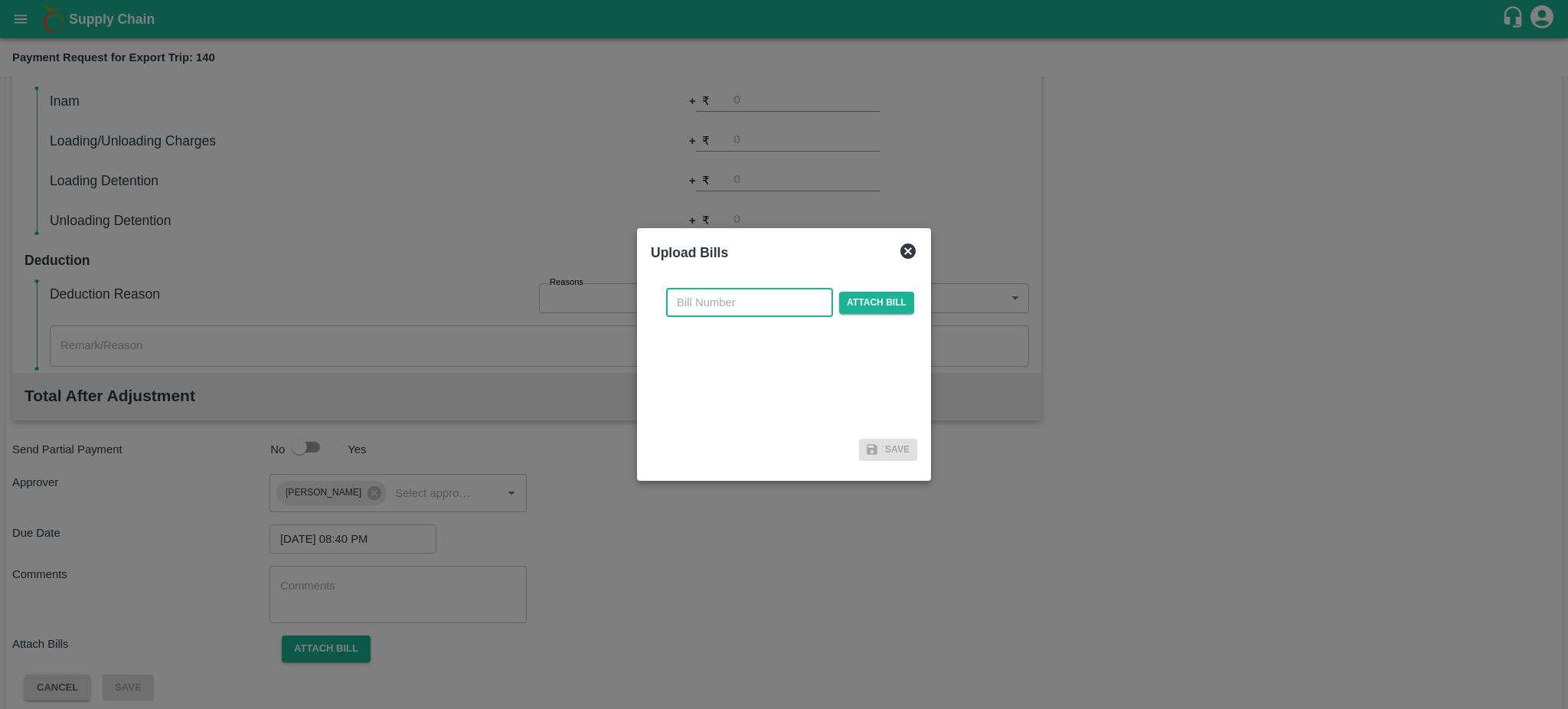
click at [691, 301] on input "text" at bounding box center [750, 303] width 167 height 29
type input "EKA6/2425/3566"
click at [860, 304] on span "Attach bill" at bounding box center [876, 303] width 75 height 22
click at [0, 0] on input "Attach bill" at bounding box center [0, 0] width 0 height 0
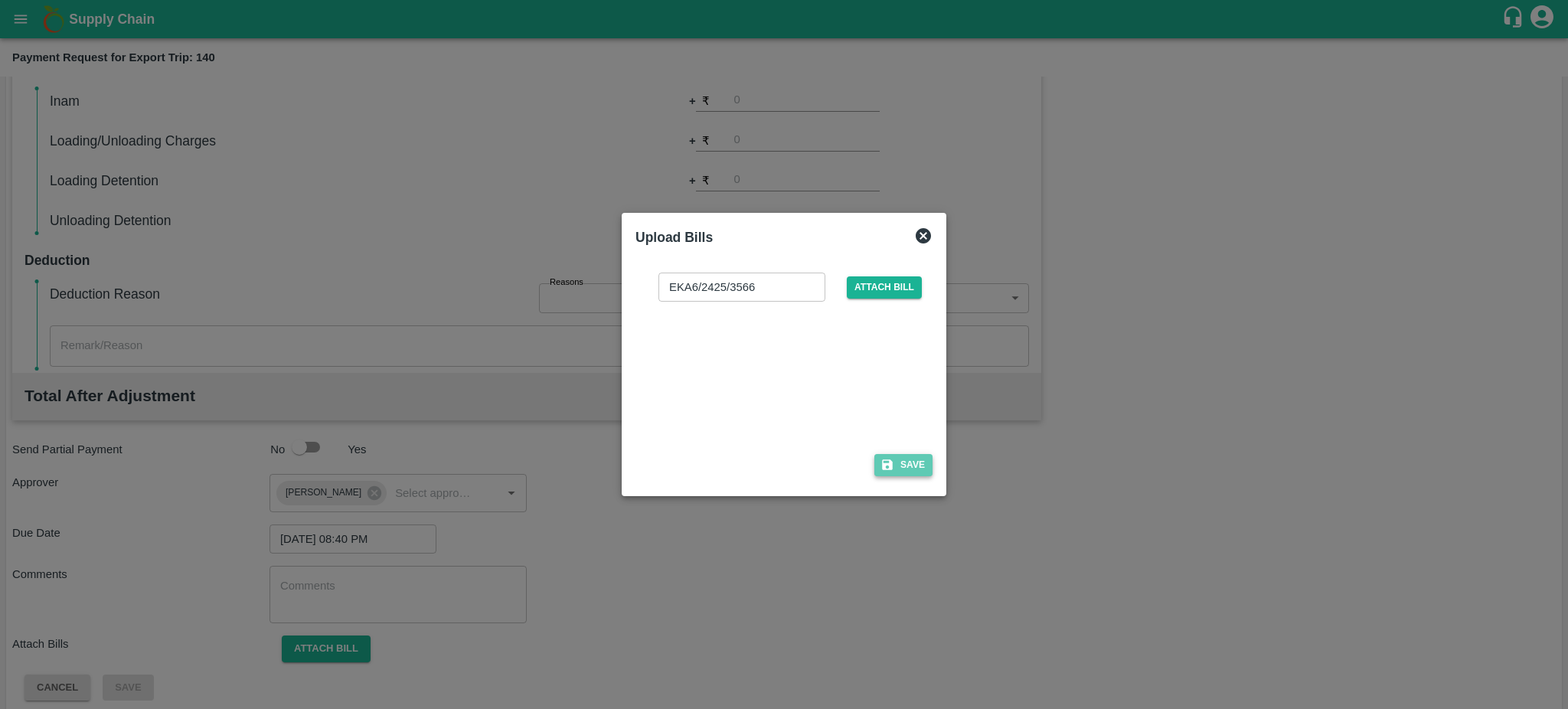
click at [915, 460] on button "Save" at bounding box center [903, 465] width 58 height 22
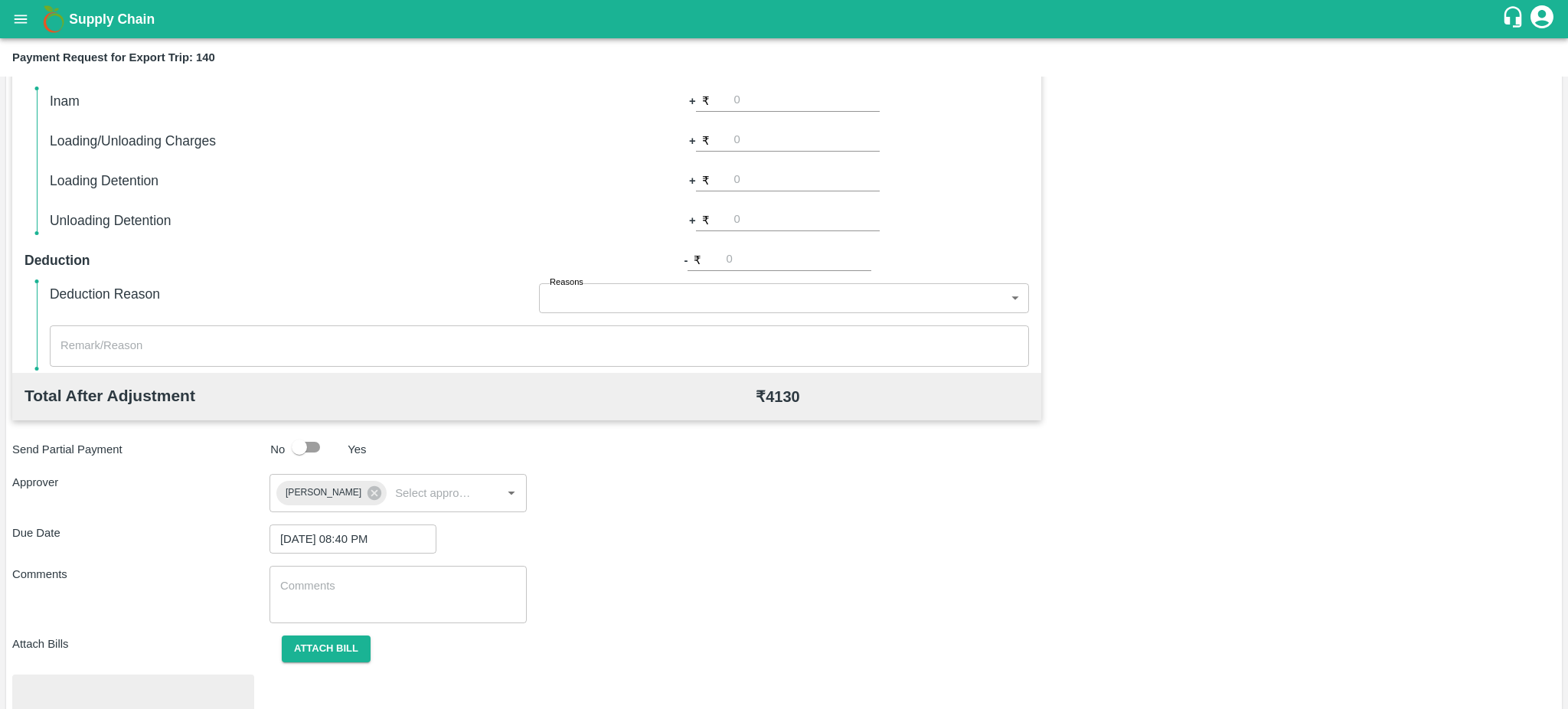
scroll to position [431, 0]
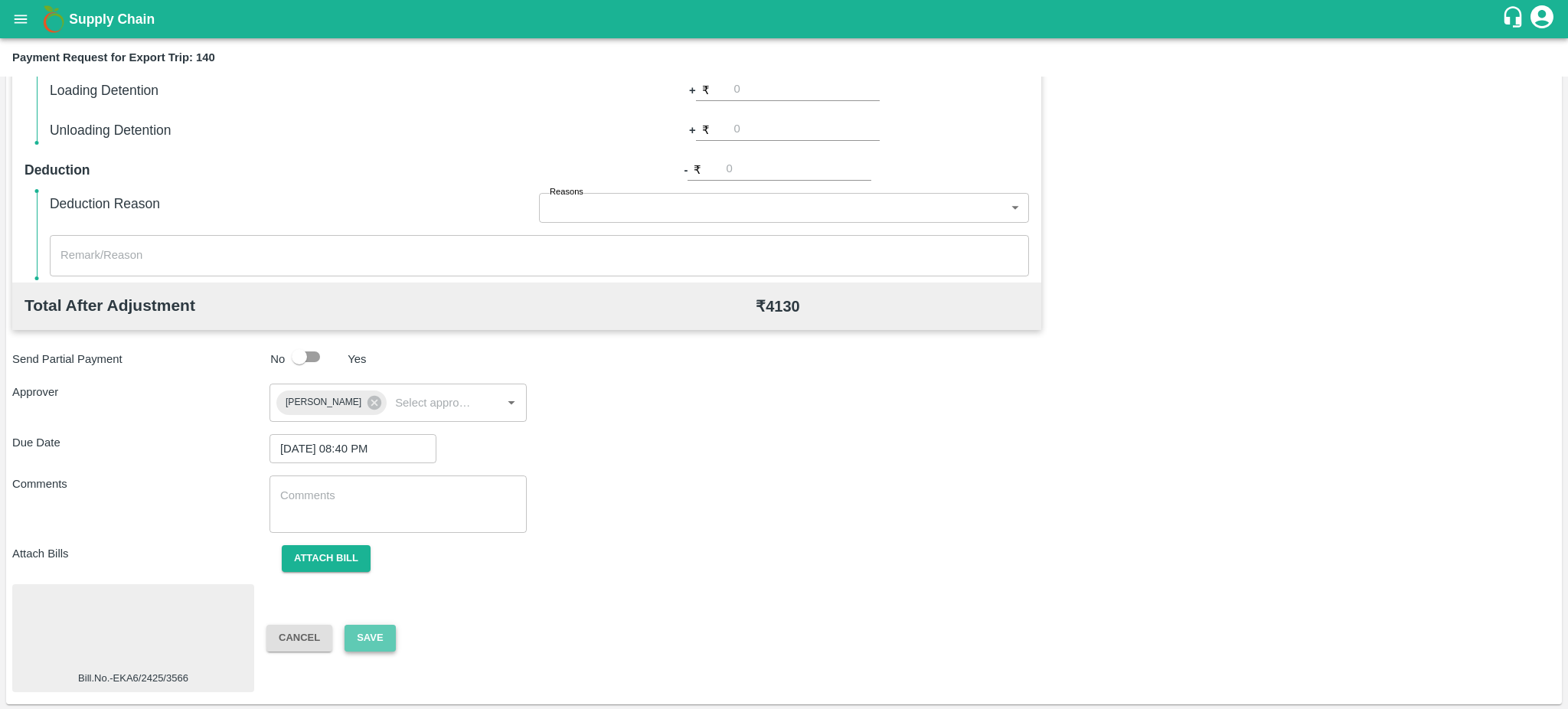
click at [357, 629] on button "Save" at bounding box center [369, 638] width 50 height 27
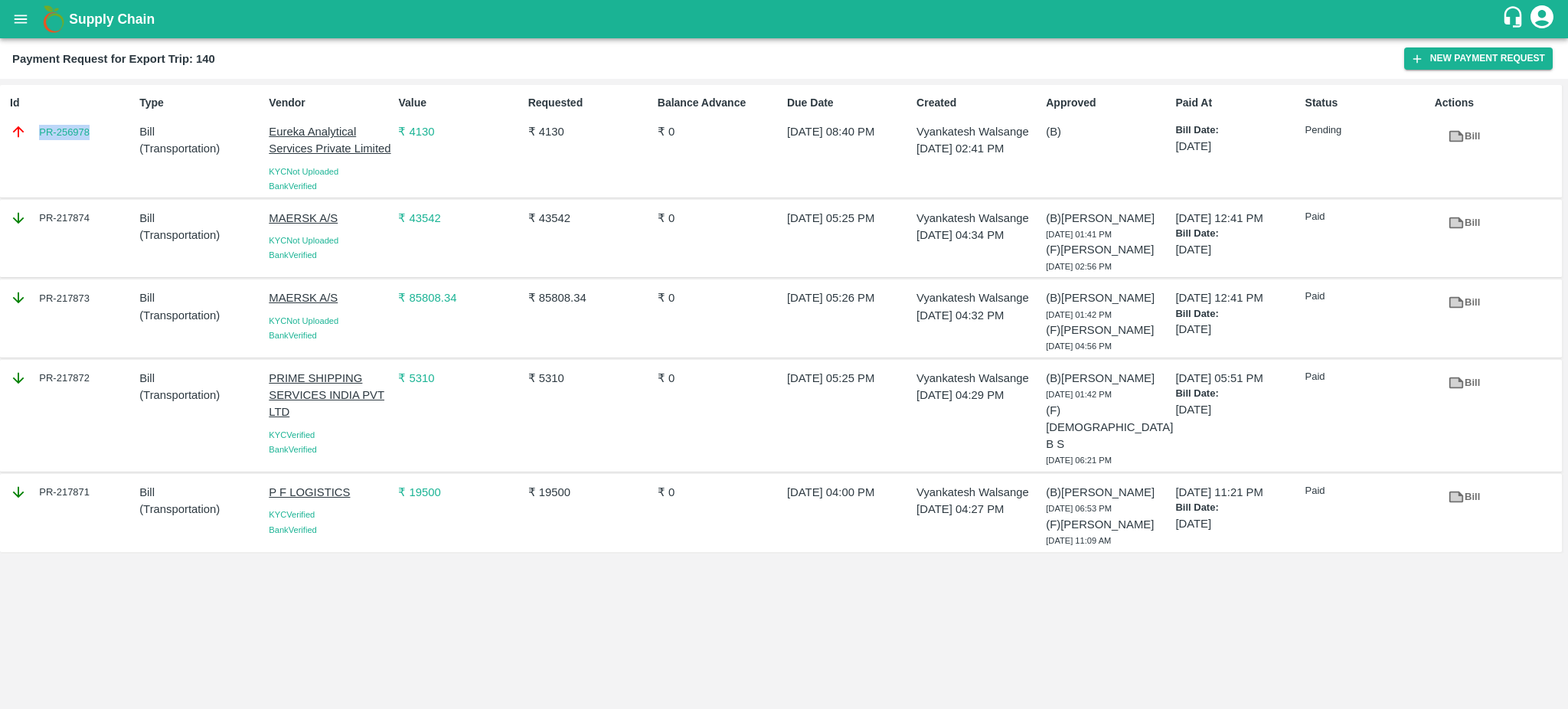
drag, startPoint x: 101, startPoint y: 131, endPoint x: 33, endPoint y: 136, distance: 68.2
click at [33, 136] on div "PR-256978" at bounding box center [72, 132] width 124 height 17
copy link "PR-256978"
